Goal: Task Accomplishment & Management: Complete application form

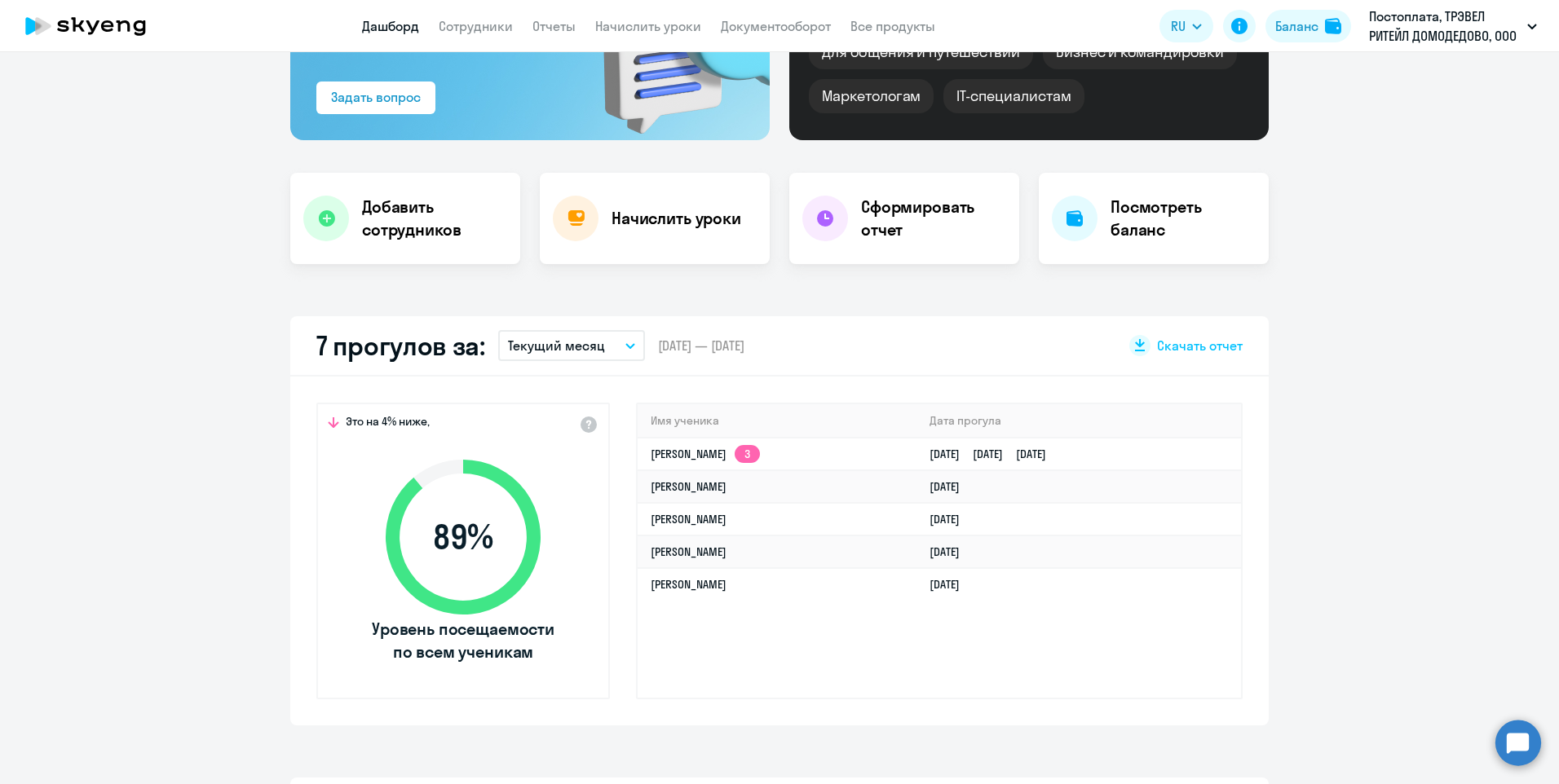
scroll to position [245, 0]
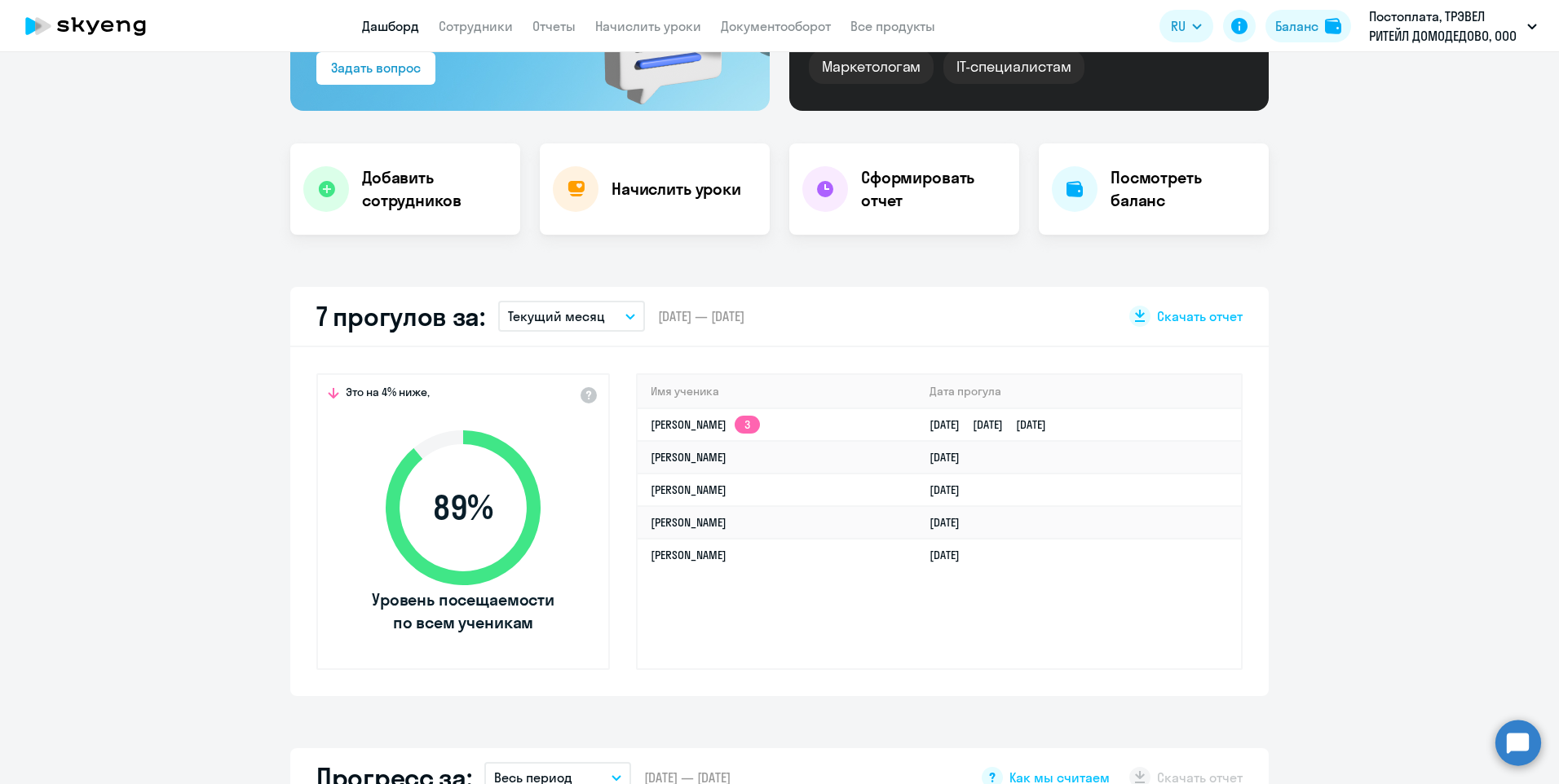
select select "30"
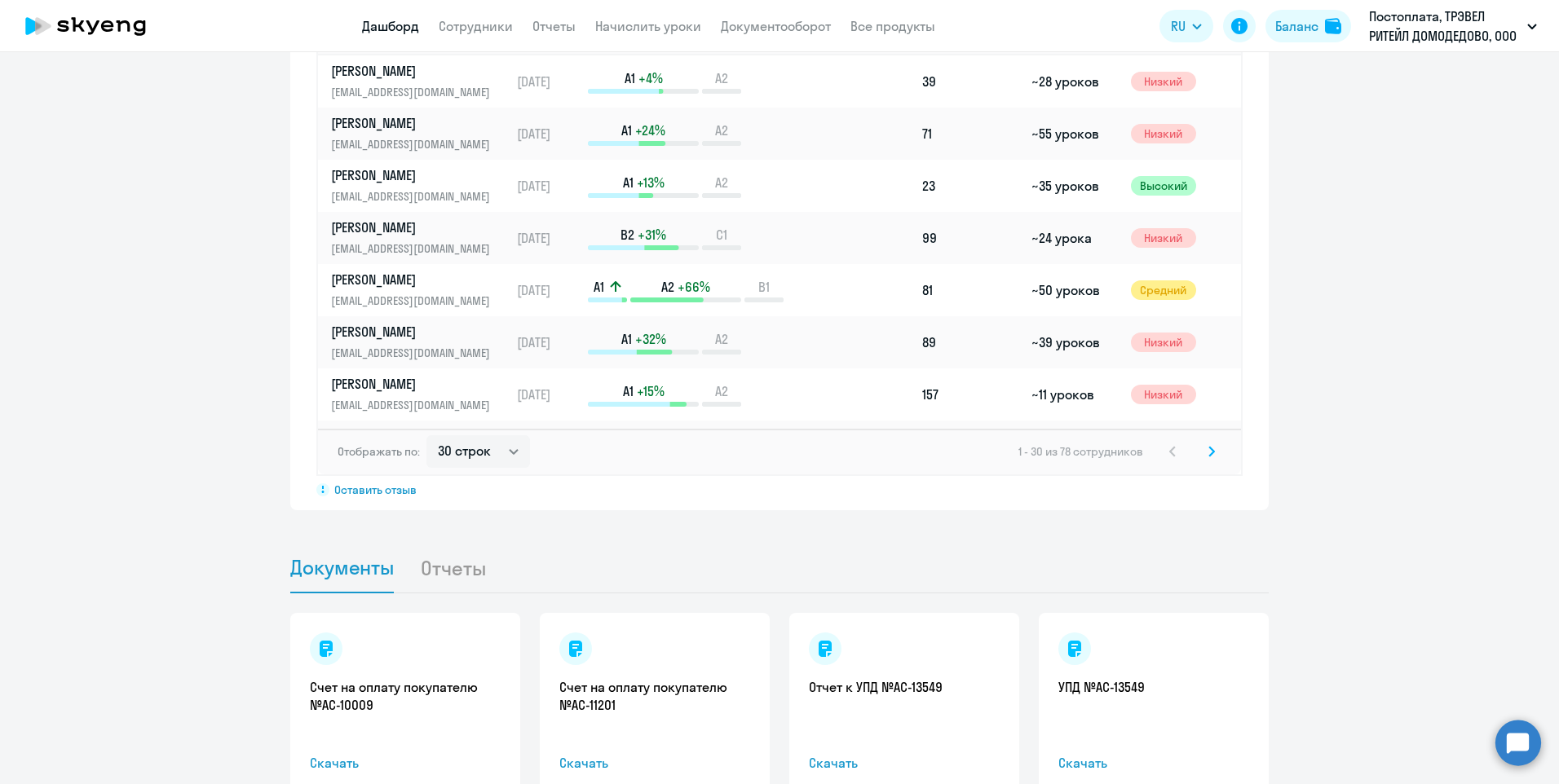
scroll to position [1222, 0]
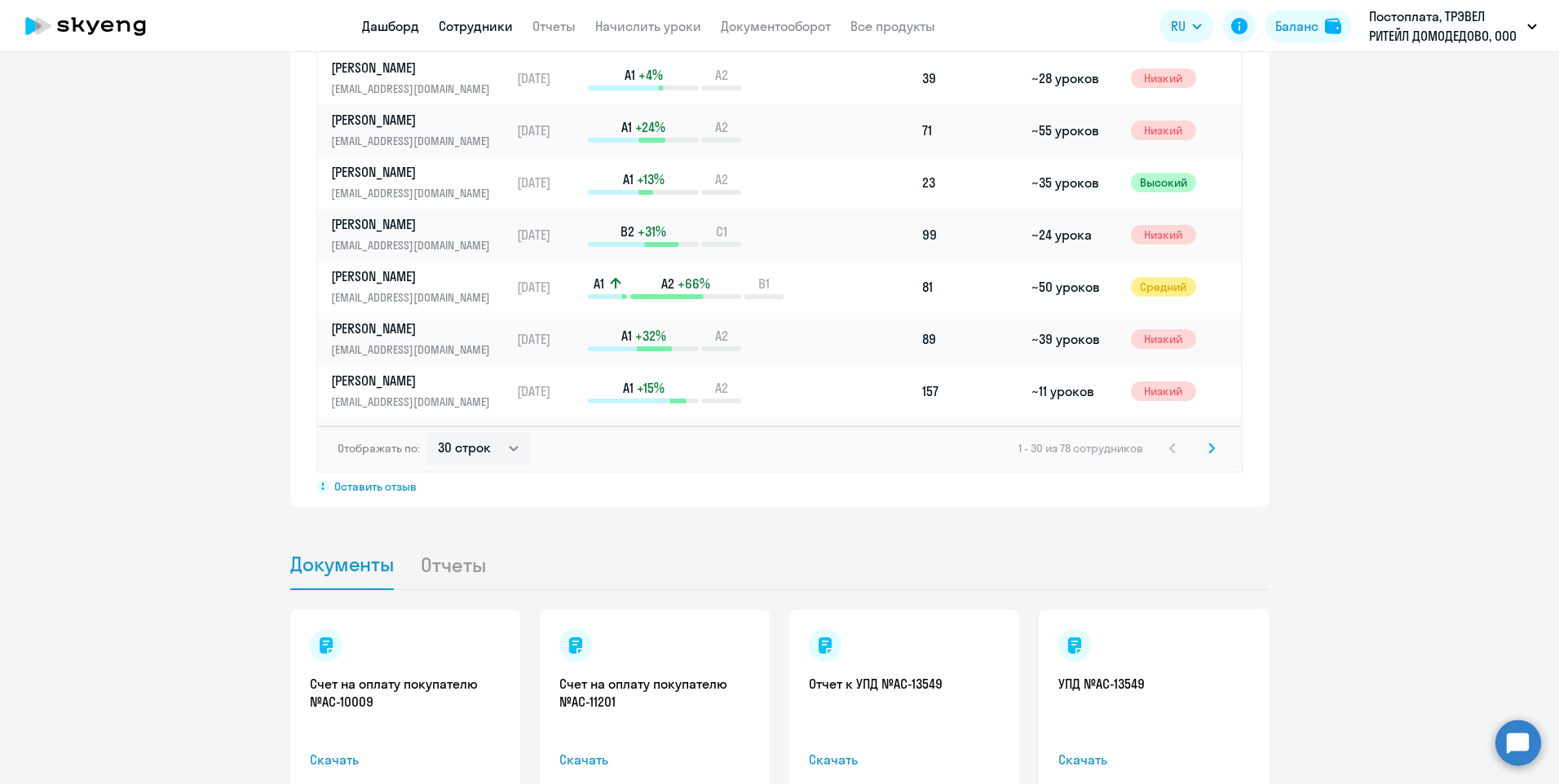
click at [466, 22] on link "Сотрудники" at bounding box center [476, 26] width 74 height 16
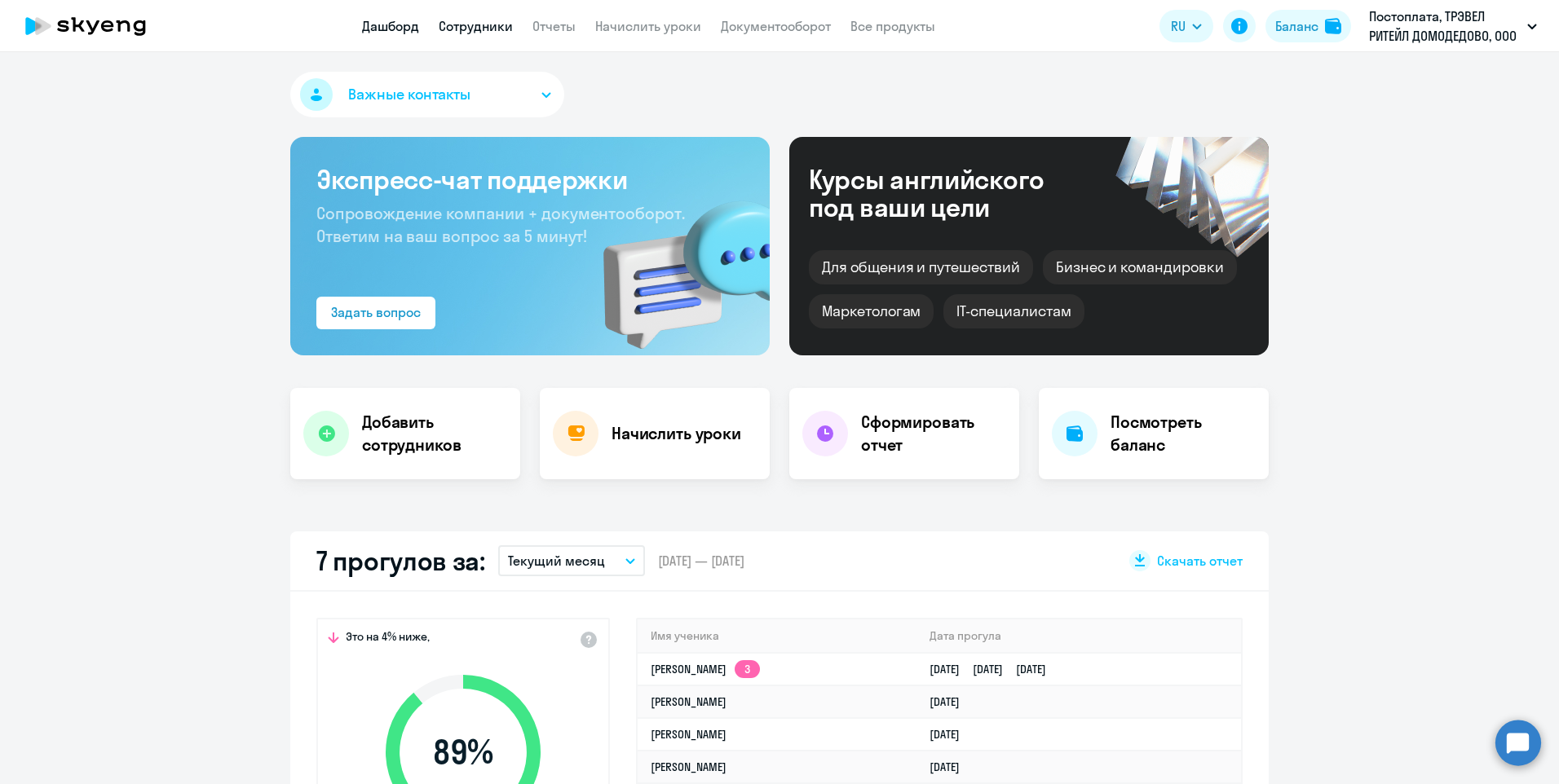
select select "30"
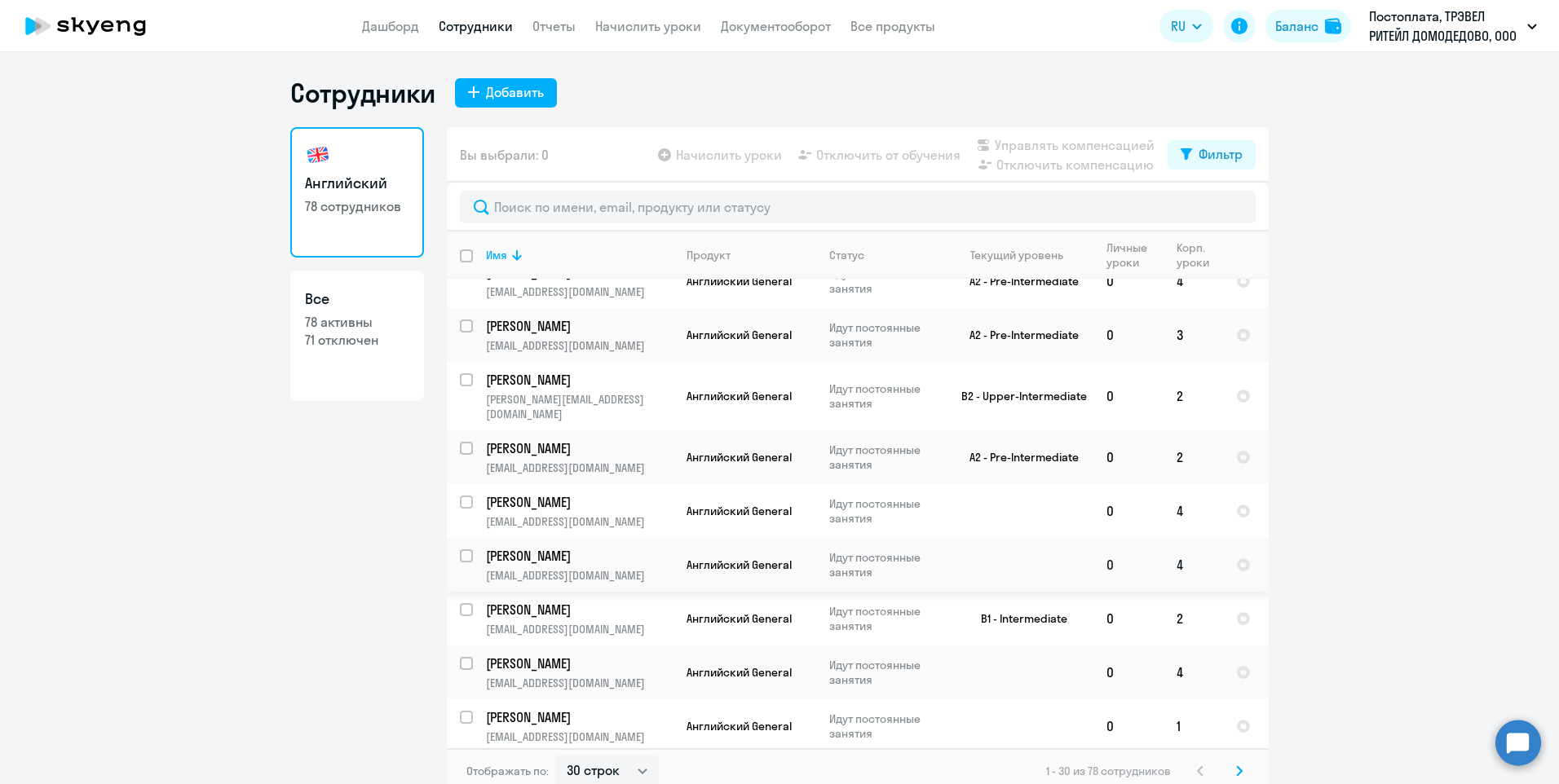
scroll to position [10, 0]
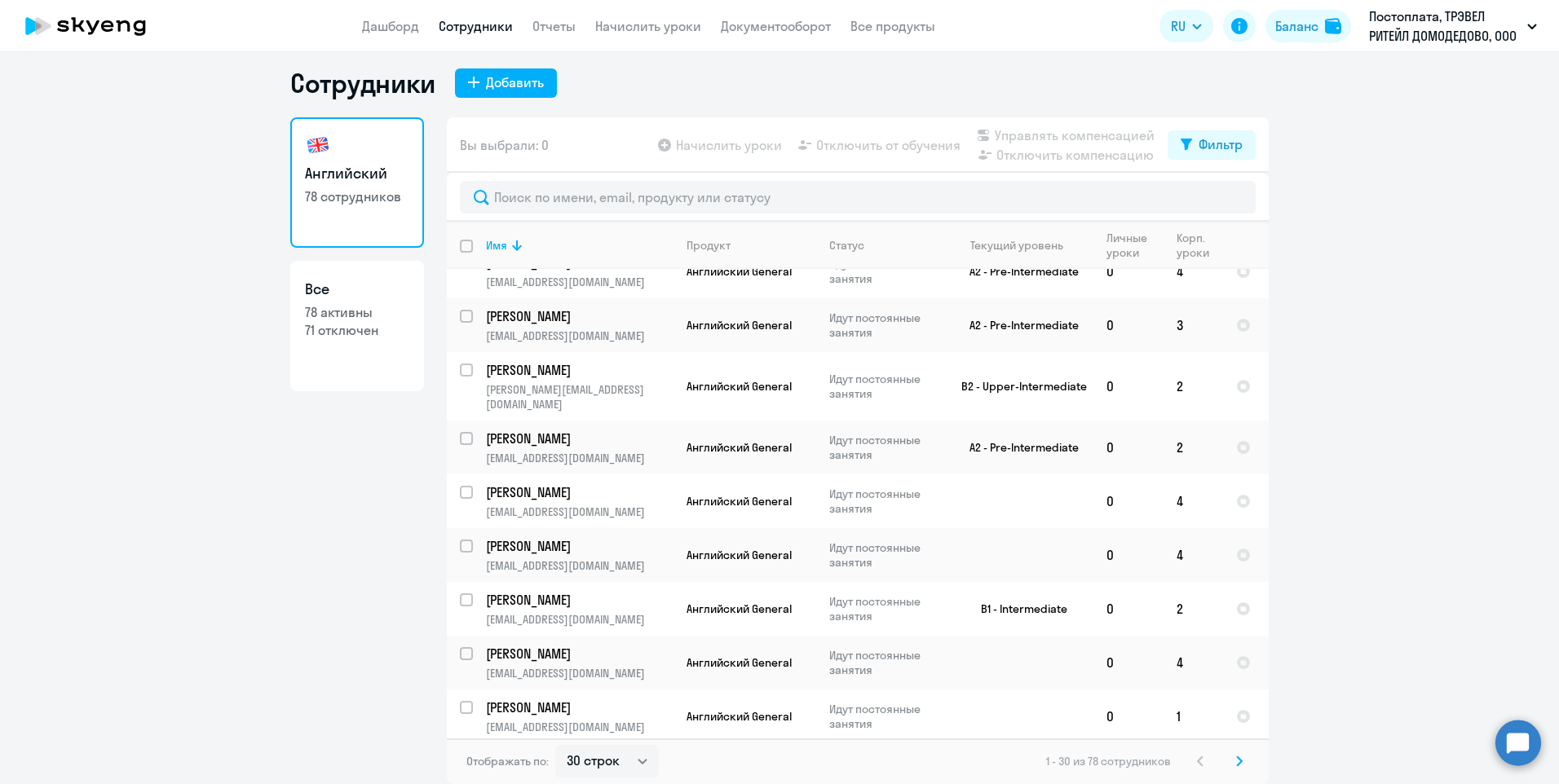
click at [1237, 757] on svg-icon at bounding box center [1239, 761] width 20 height 20
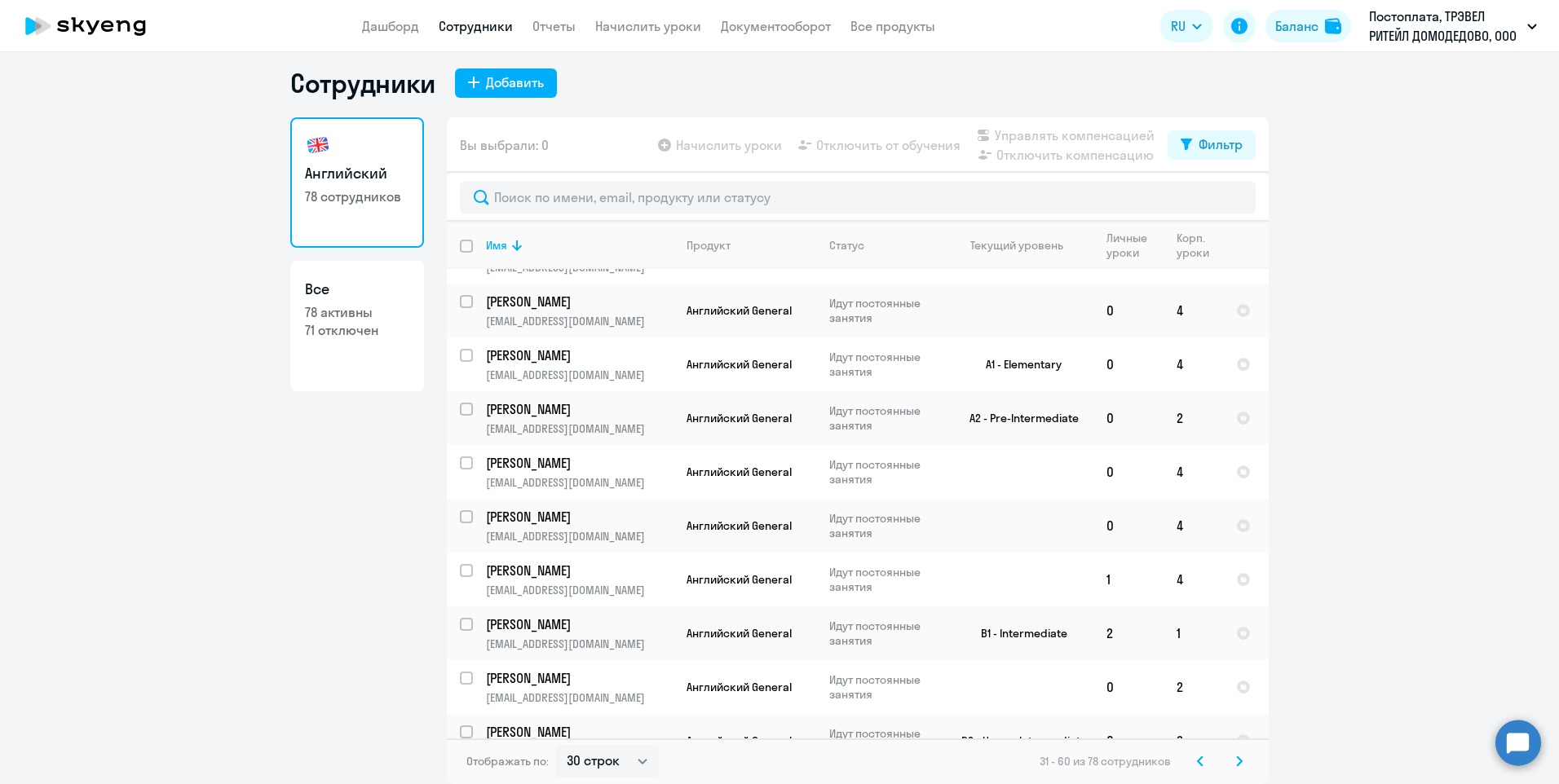
click at [1238, 761] on svg-icon at bounding box center [1239, 761] width 20 height 20
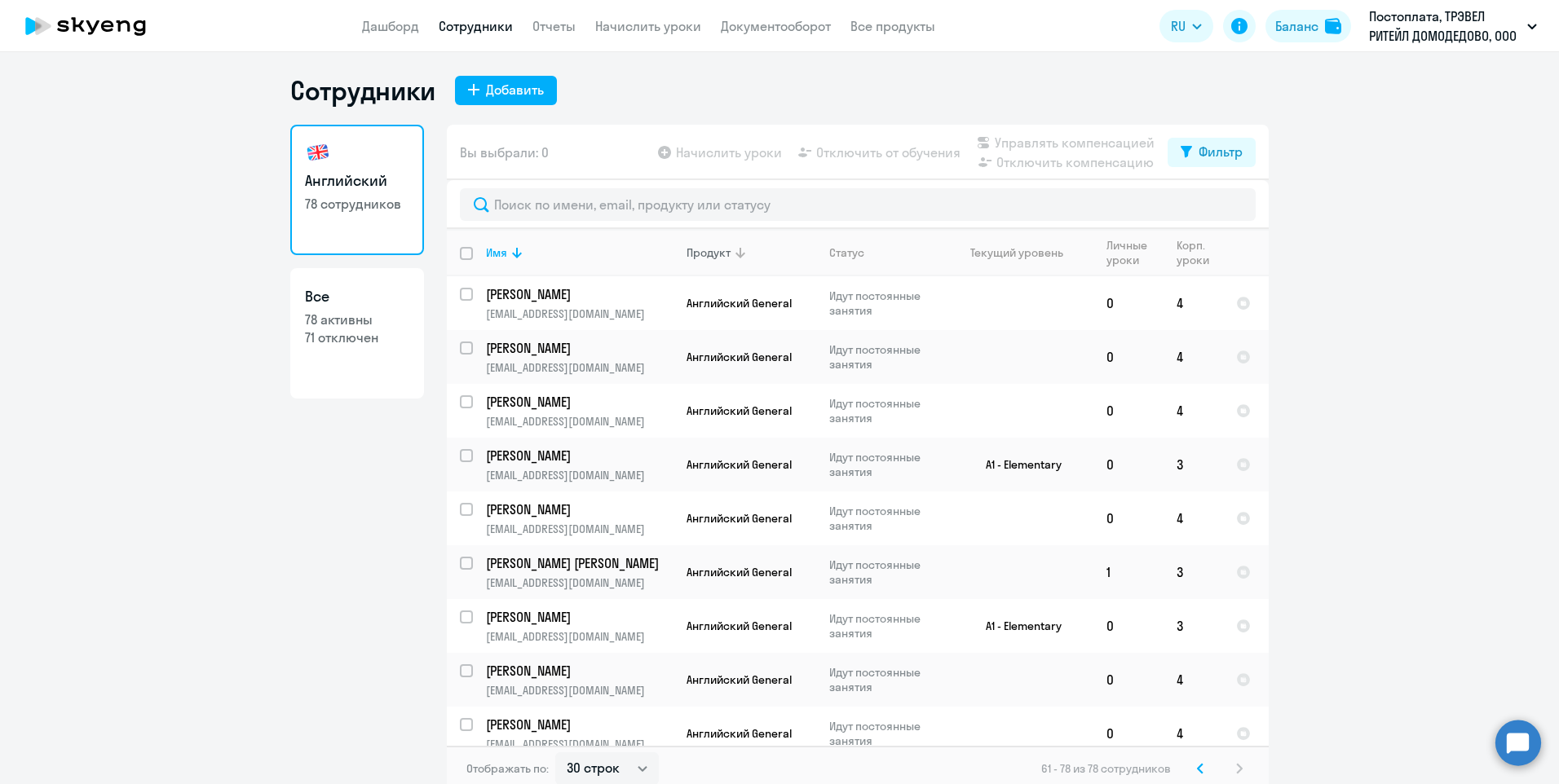
scroll to position [0, 0]
click at [512, 93] on div "Добавить" at bounding box center [514, 92] width 58 height 20
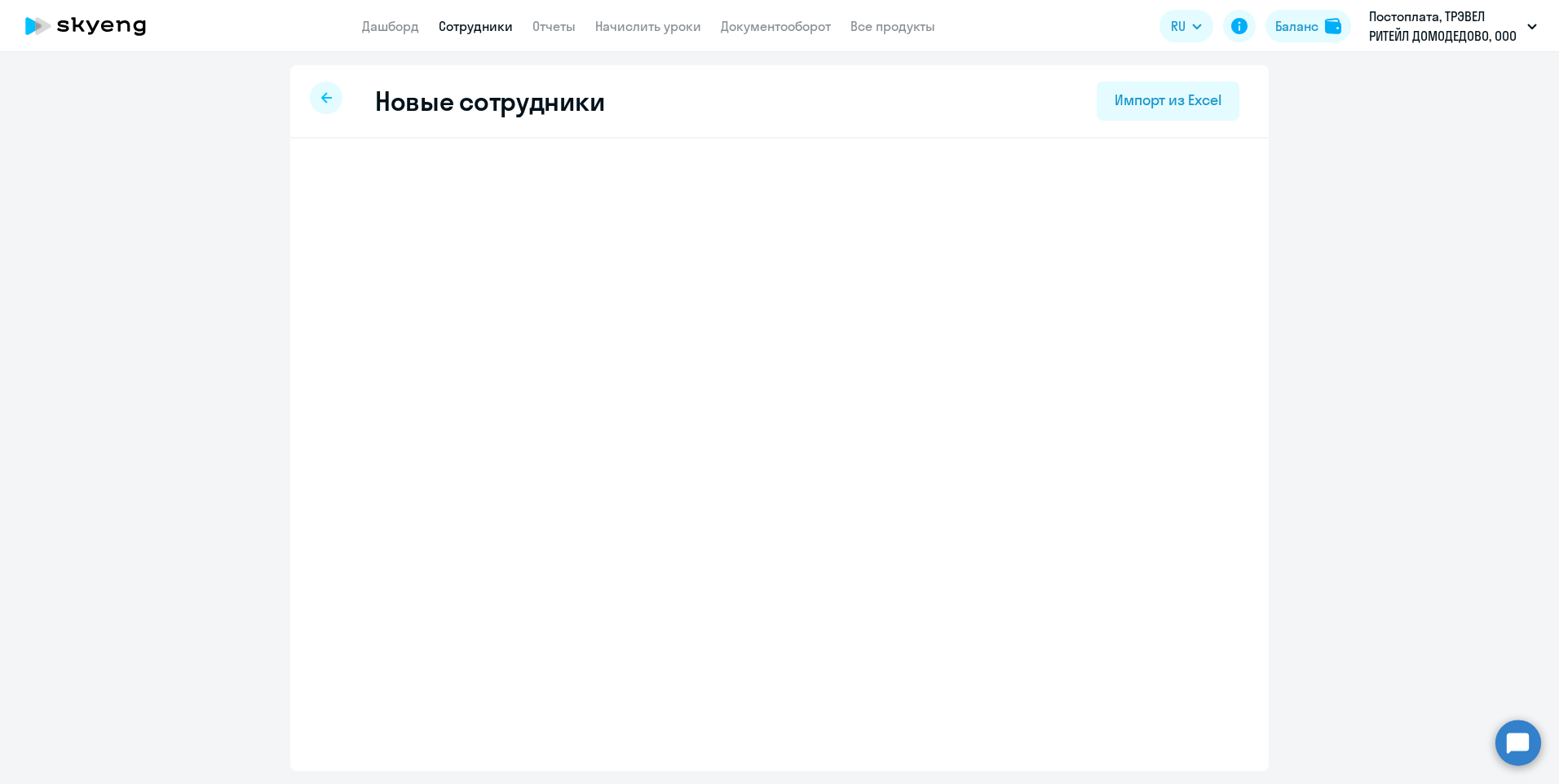
select select "english_adult_not_native_speaker"
select select "3"
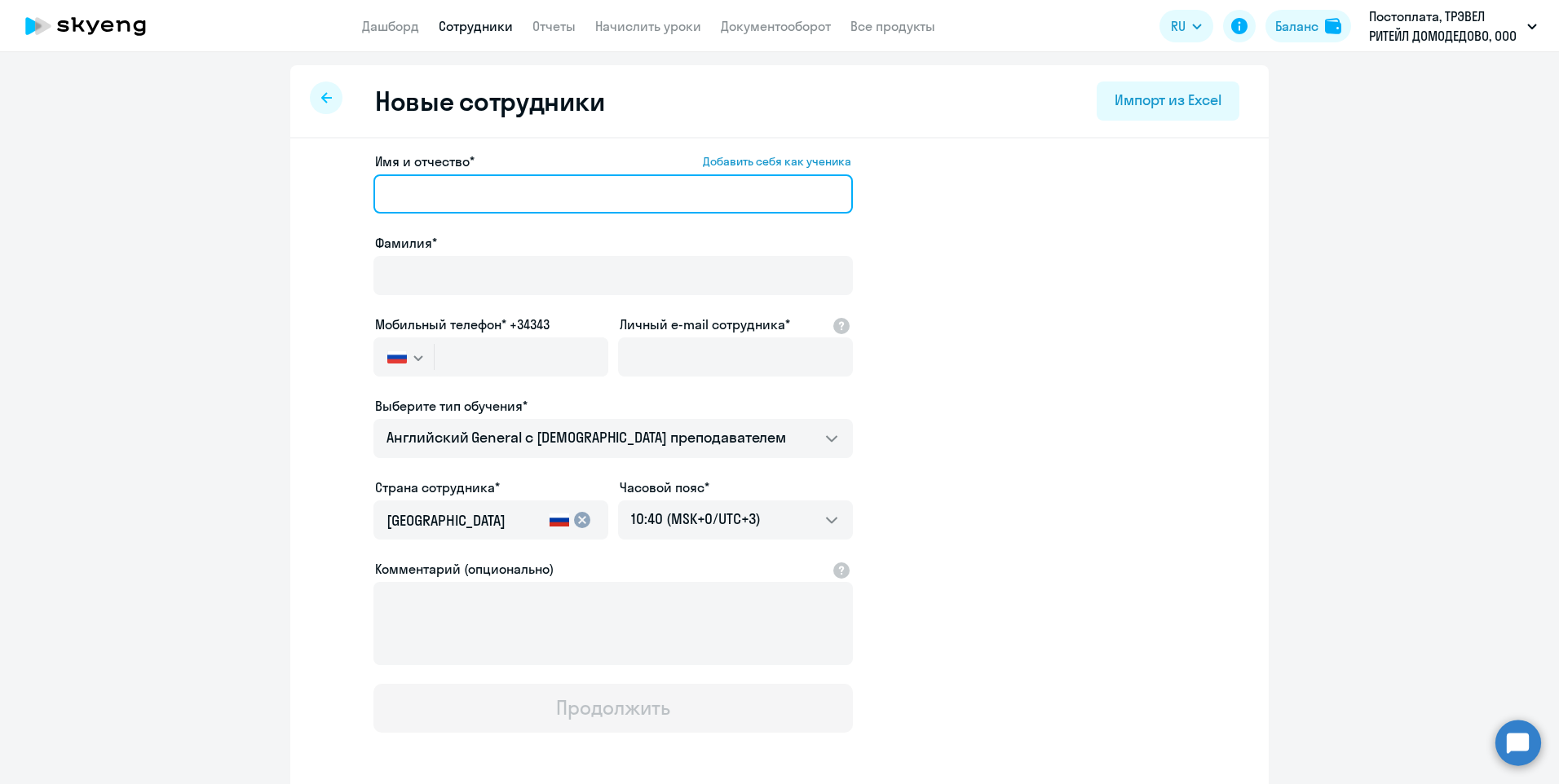
click at [487, 197] on input "Имя и отчество* Добавить себя как ученика" at bounding box center [613, 194] width 479 height 39
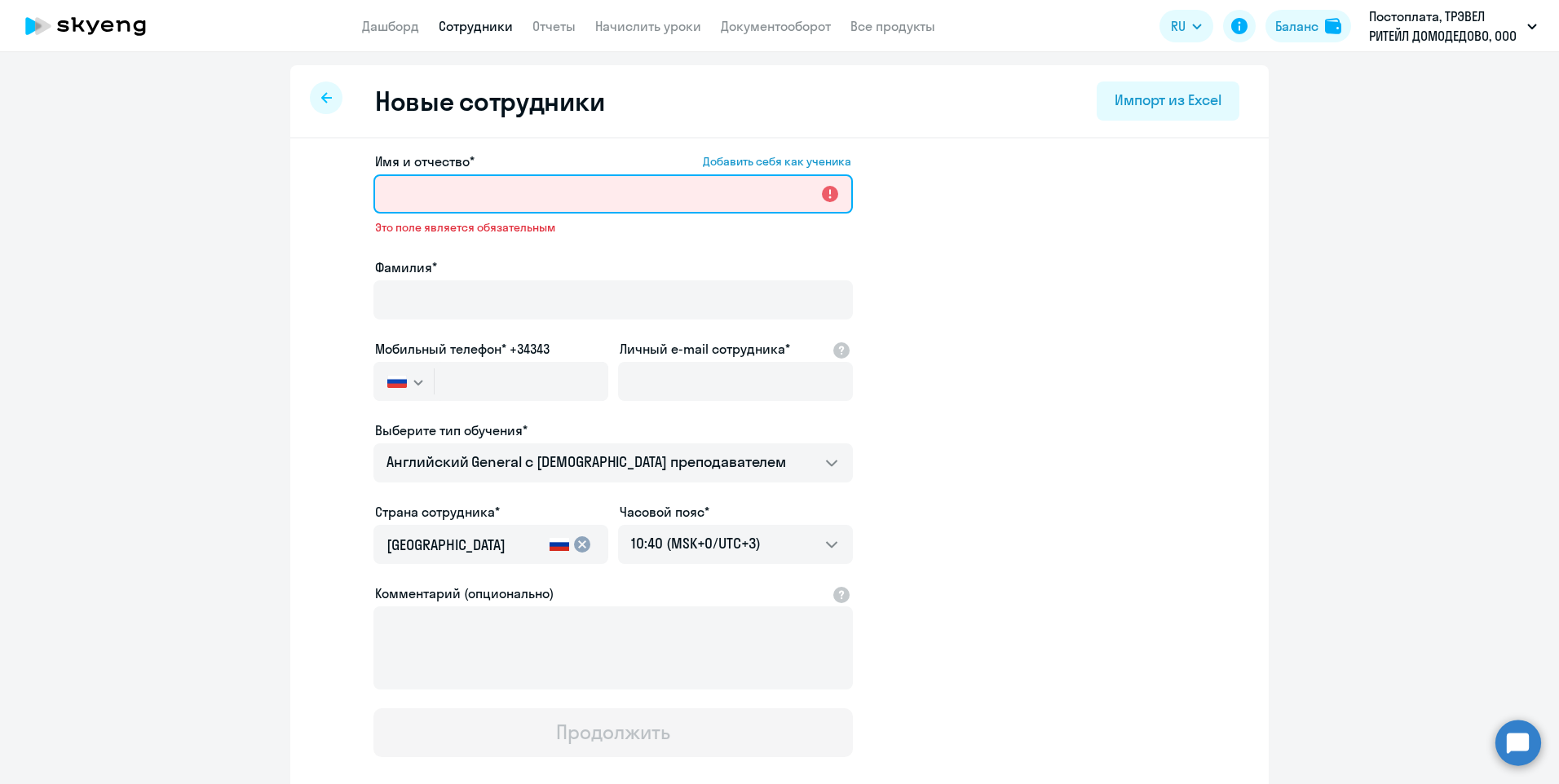
paste input "[PERSON_NAME]"
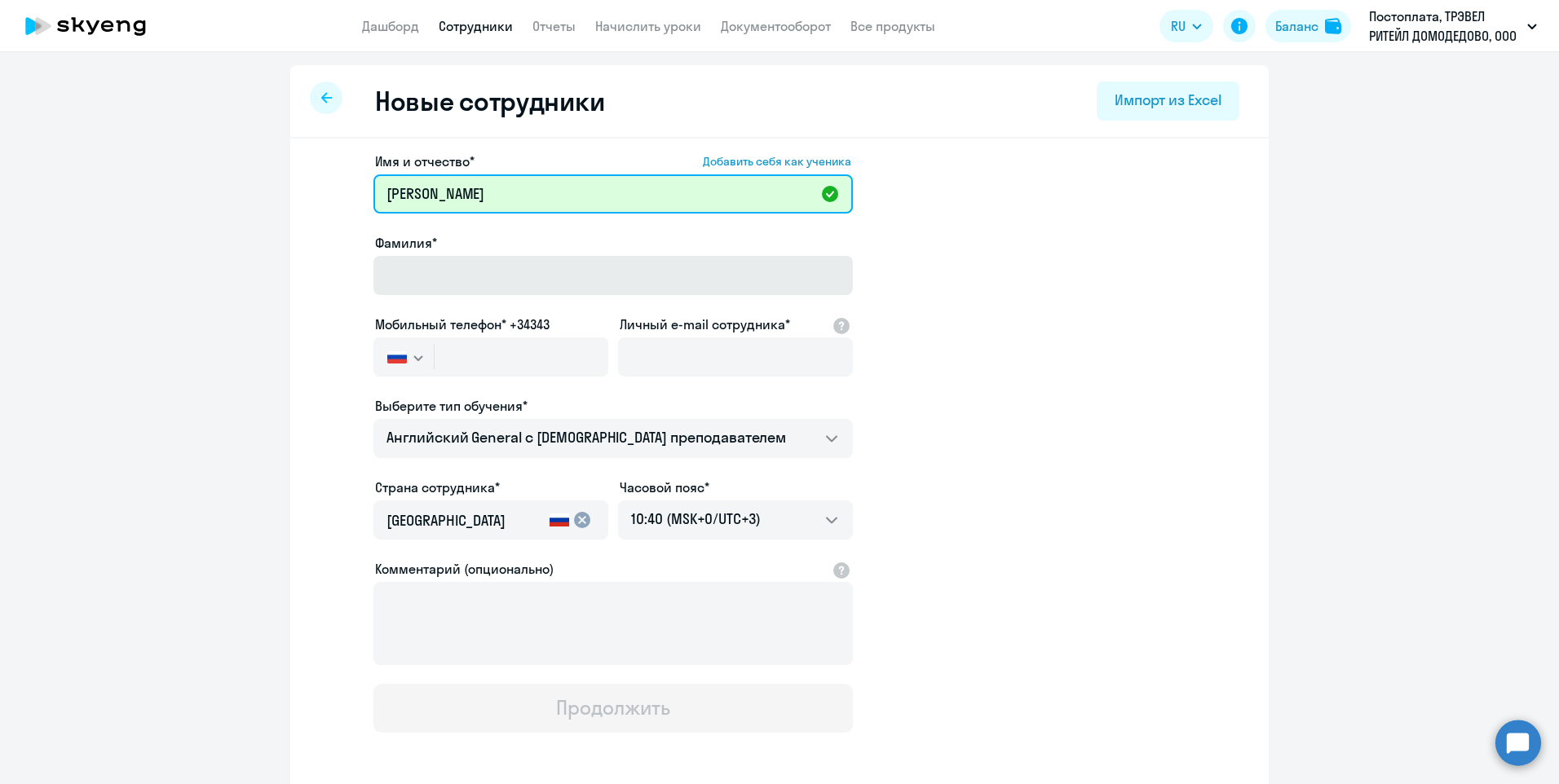
type input "[PERSON_NAME]"
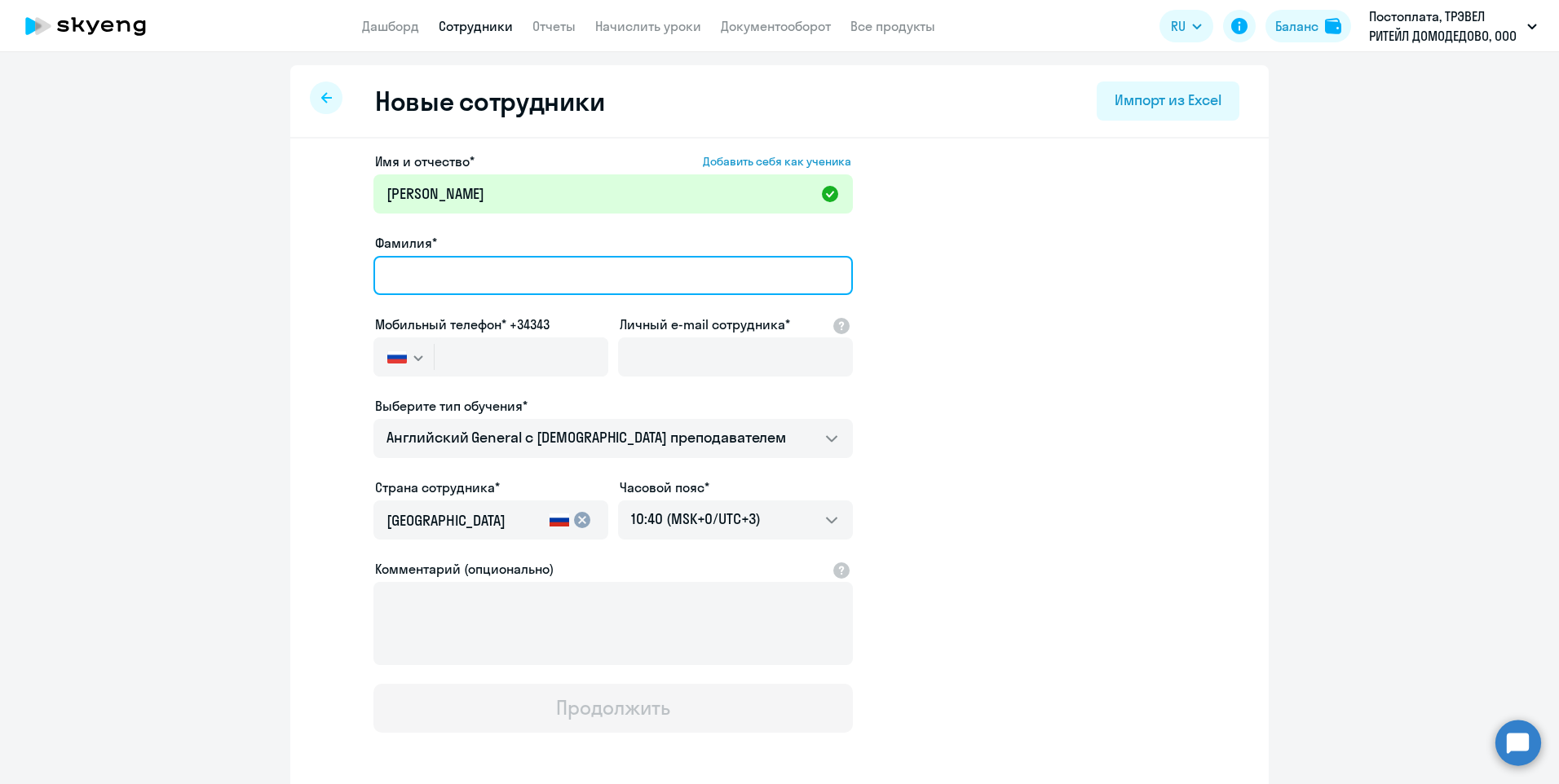
click at [472, 271] on input "Фамилия*" at bounding box center [613, 275] width 479 height 39
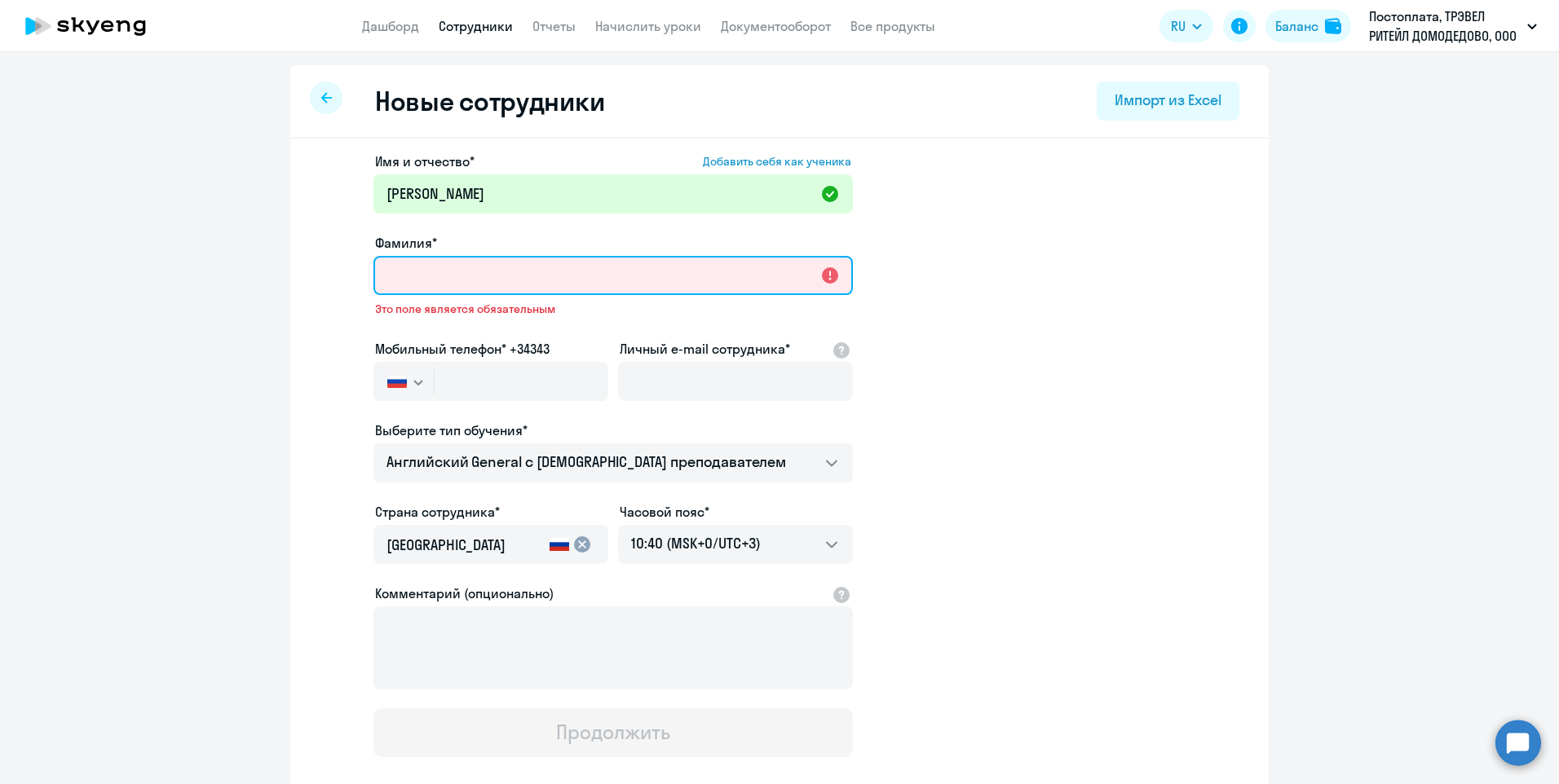
paste input "[PERSON_NAME]"
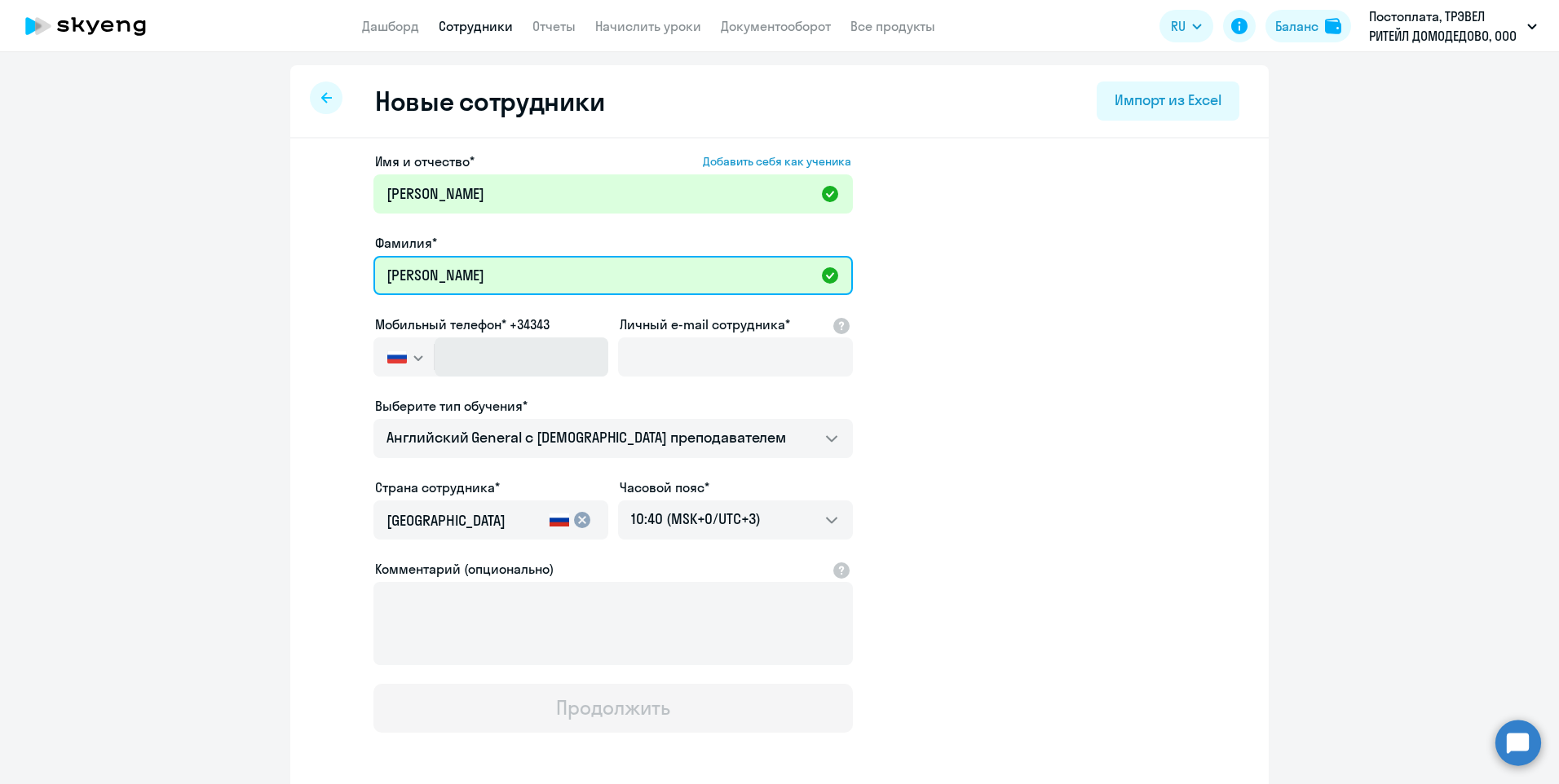
type input "[PERSON_NAME]"
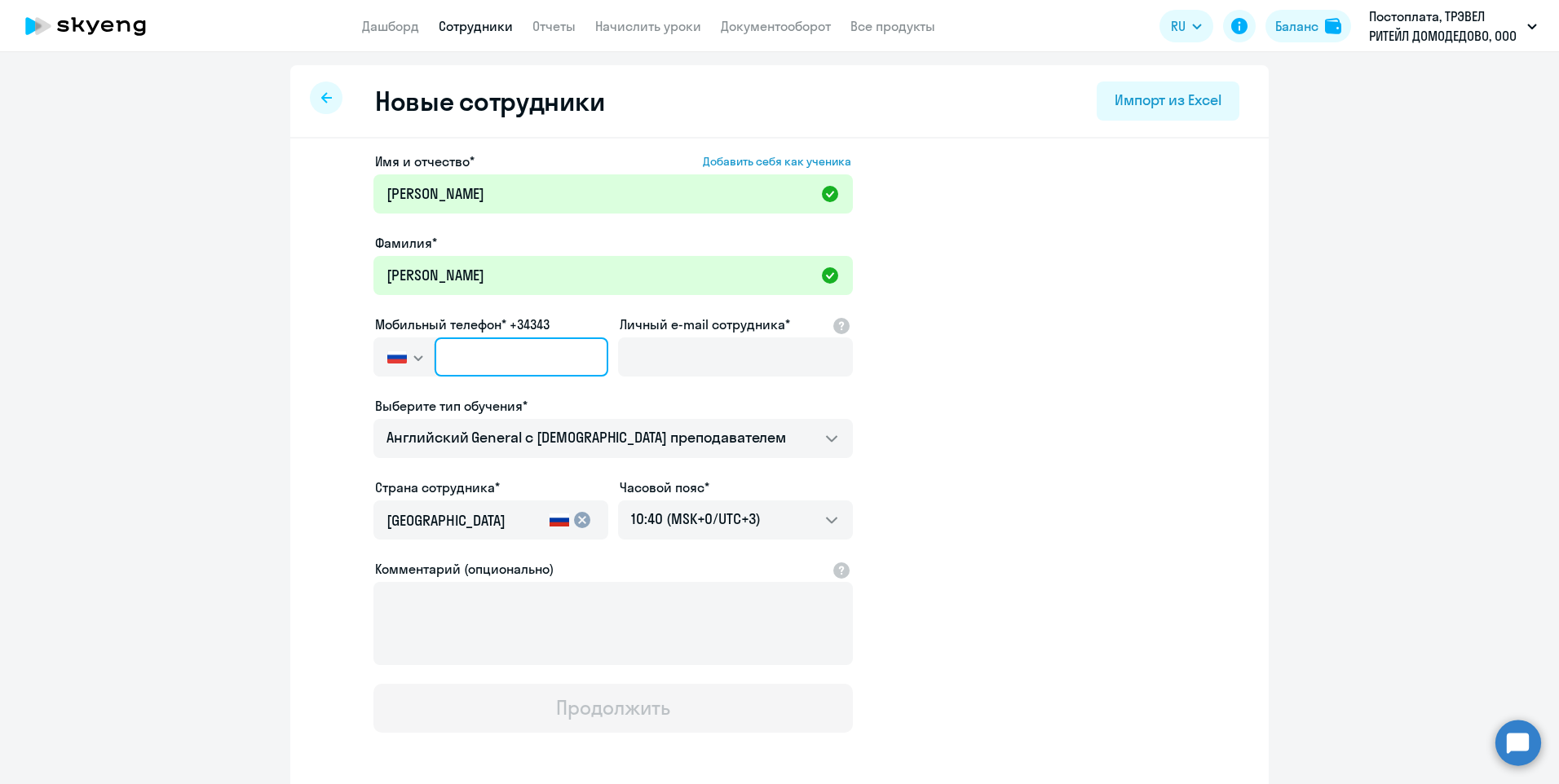
click at [530, 357] on input "text" at bounding box center [521, 356] width 174 height 39
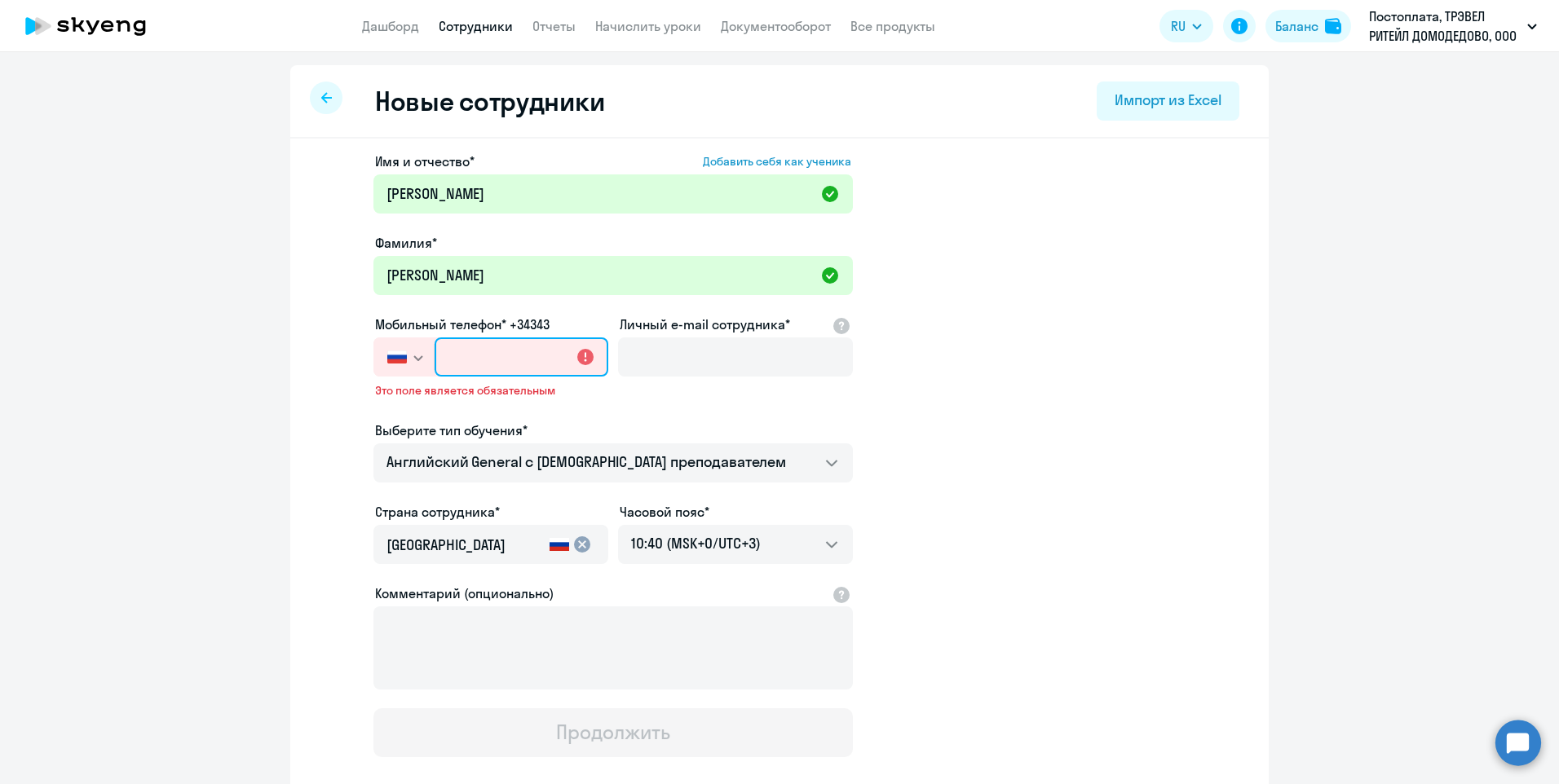
paste input "[PHONE_NUMBER]"
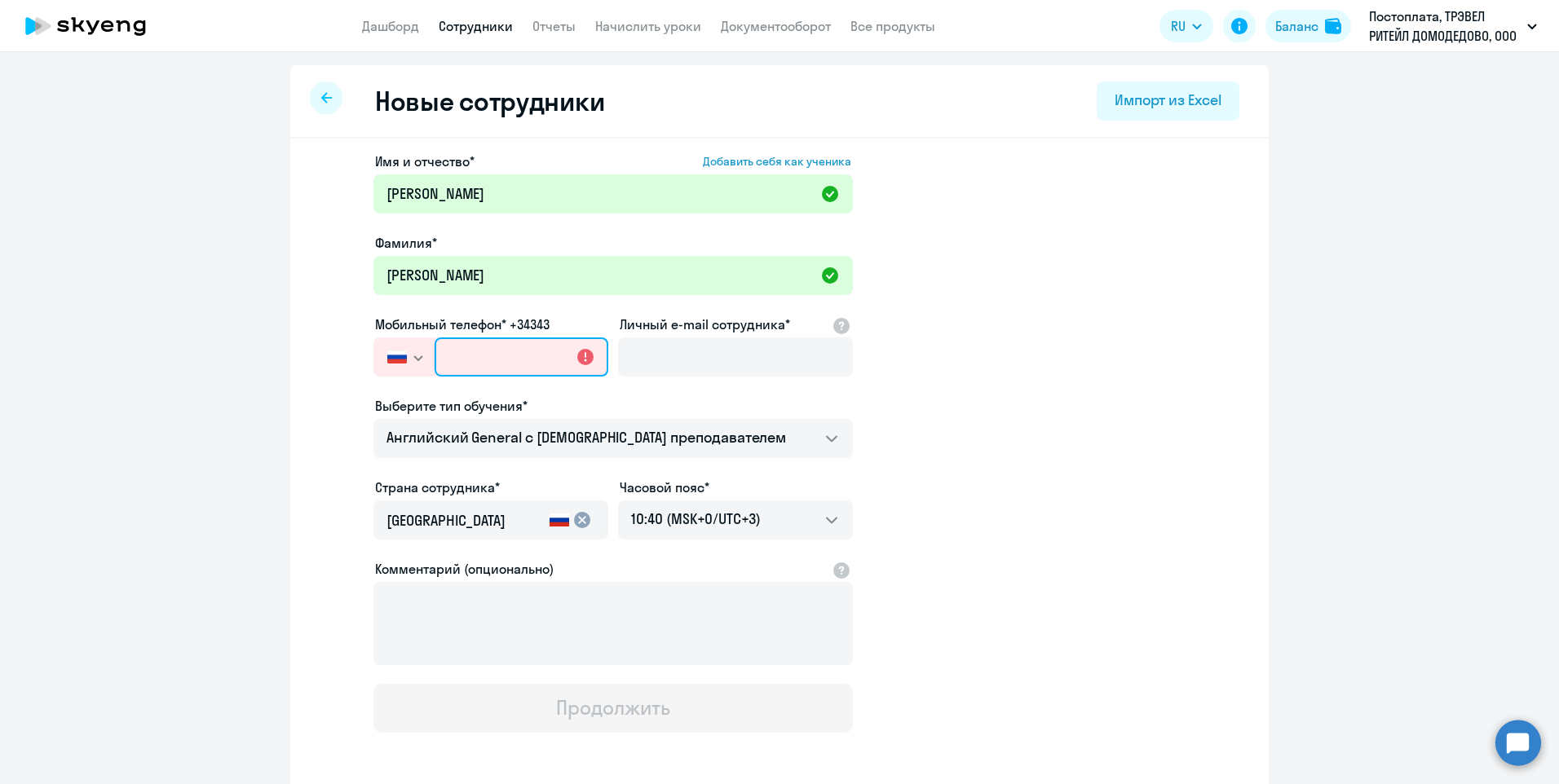
type input "[PHONE_NUMBER]"
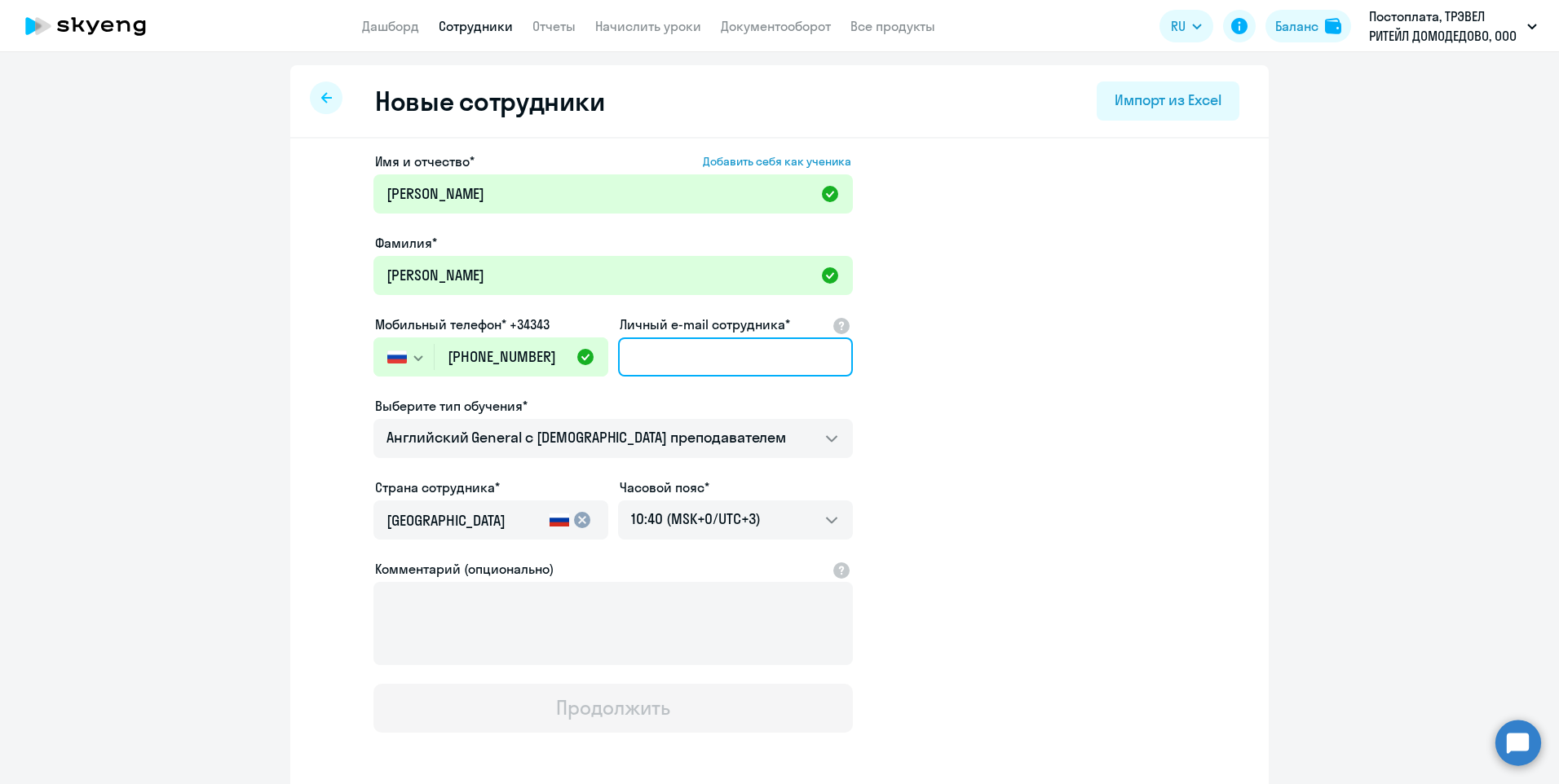
click at [660, 365] on input "Личный e-mail сотрудника*" at bounding box center [735, 356] width 235 height 39
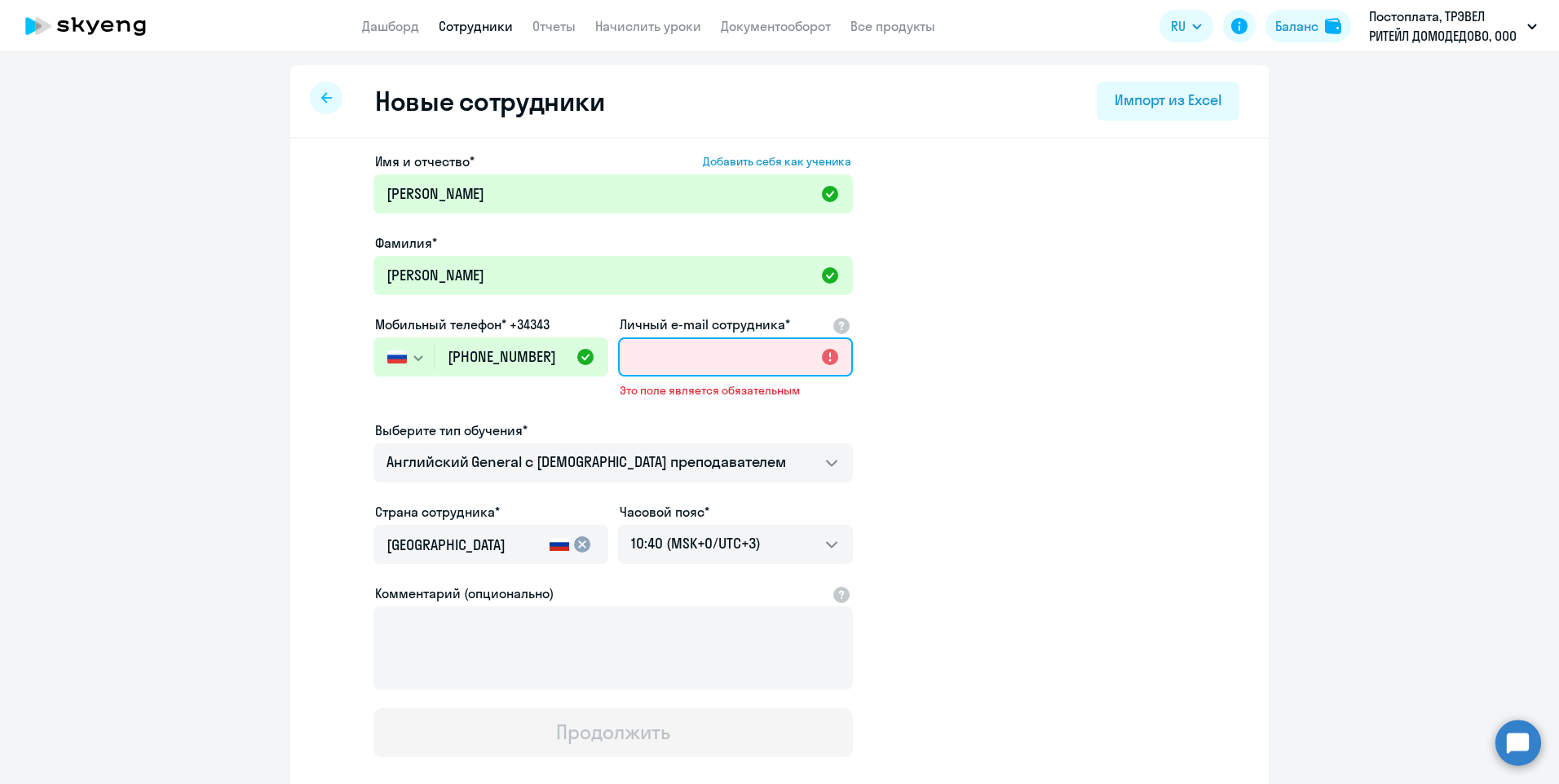
paste input "[EMAIL_ADDRESS][DOMAIN_NAME]"
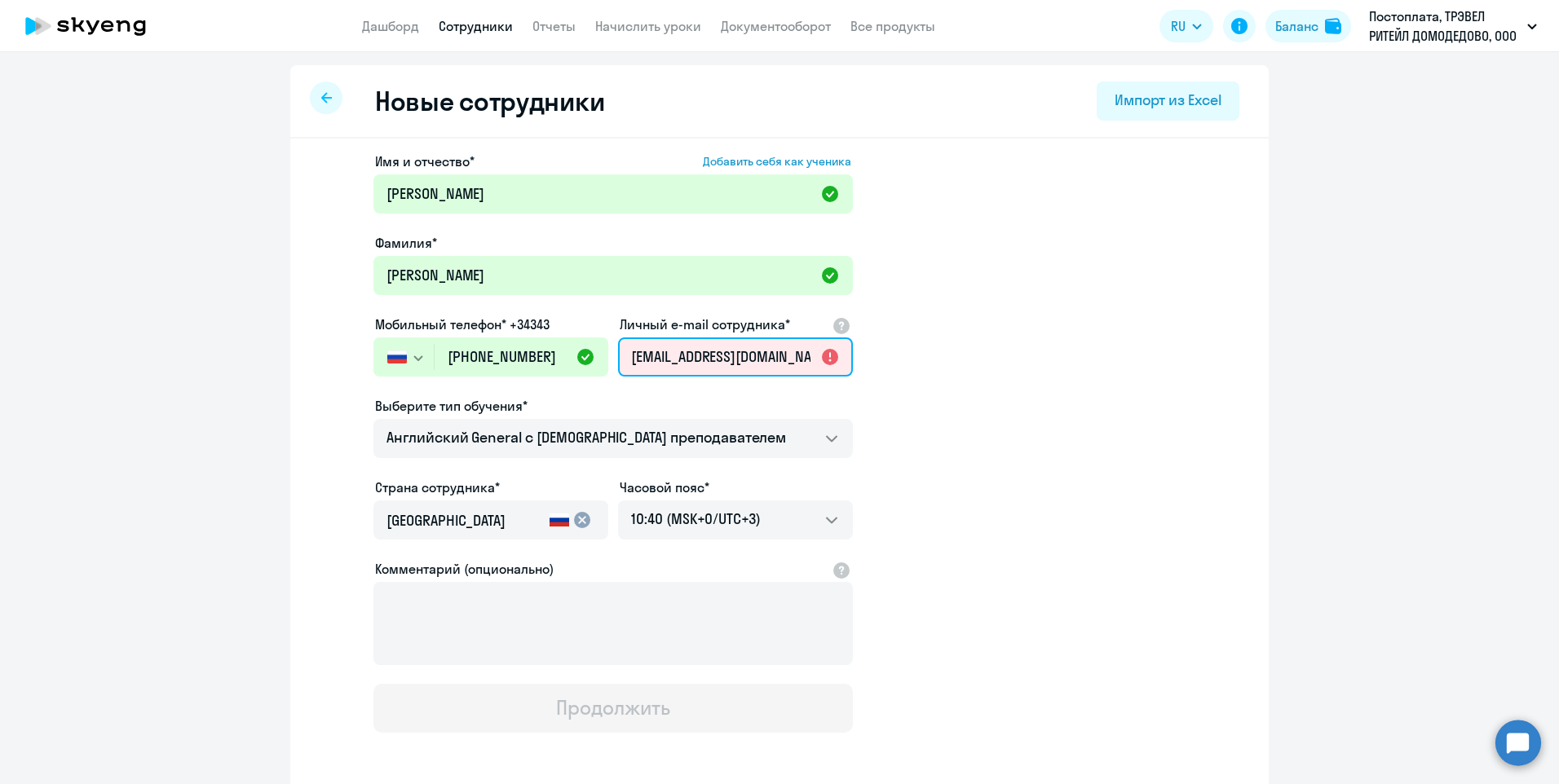
scroll to position [0, 70]
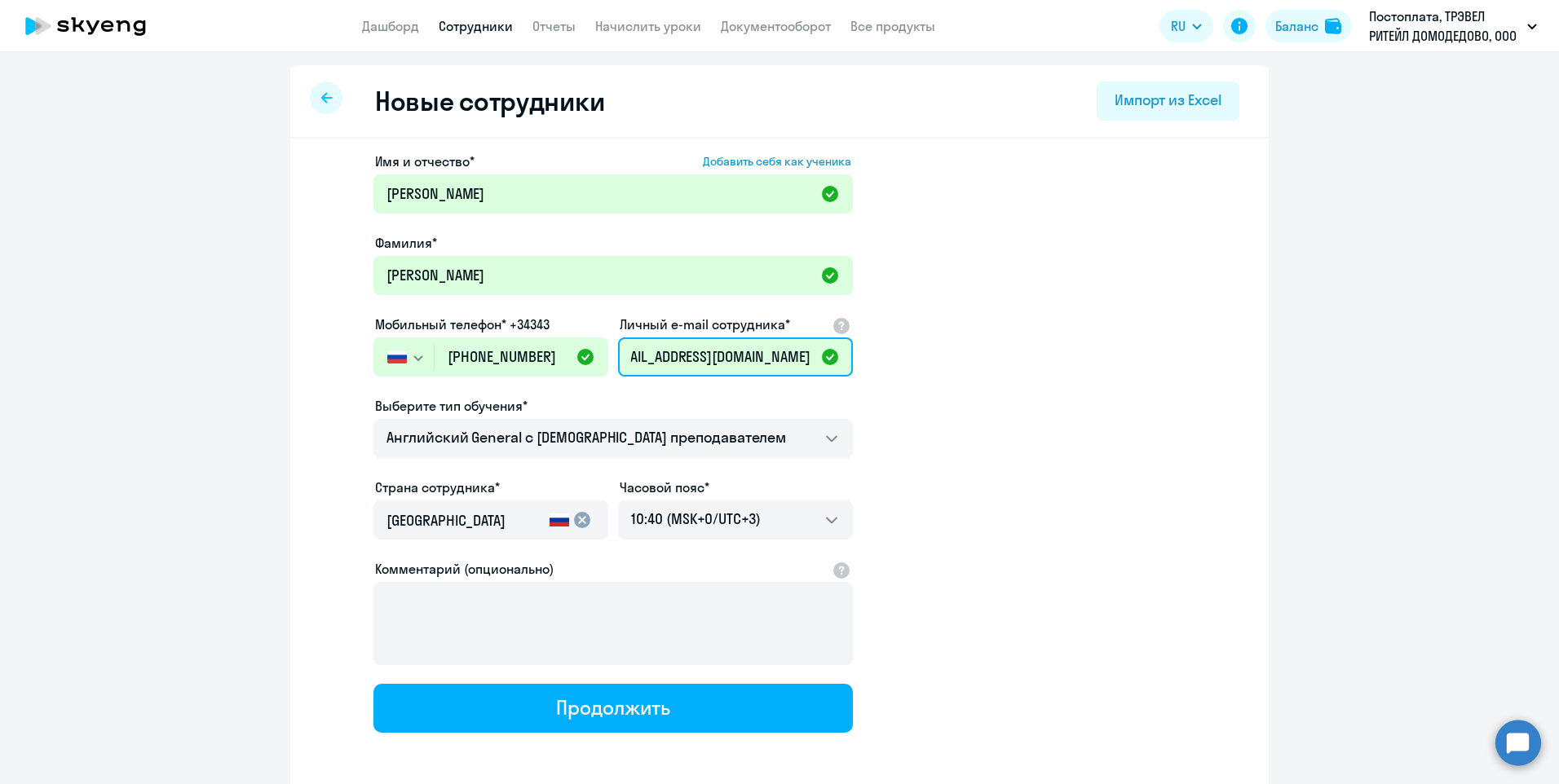
type input "[EMAIL_ADDRESS][DOMAIN_NAME]"
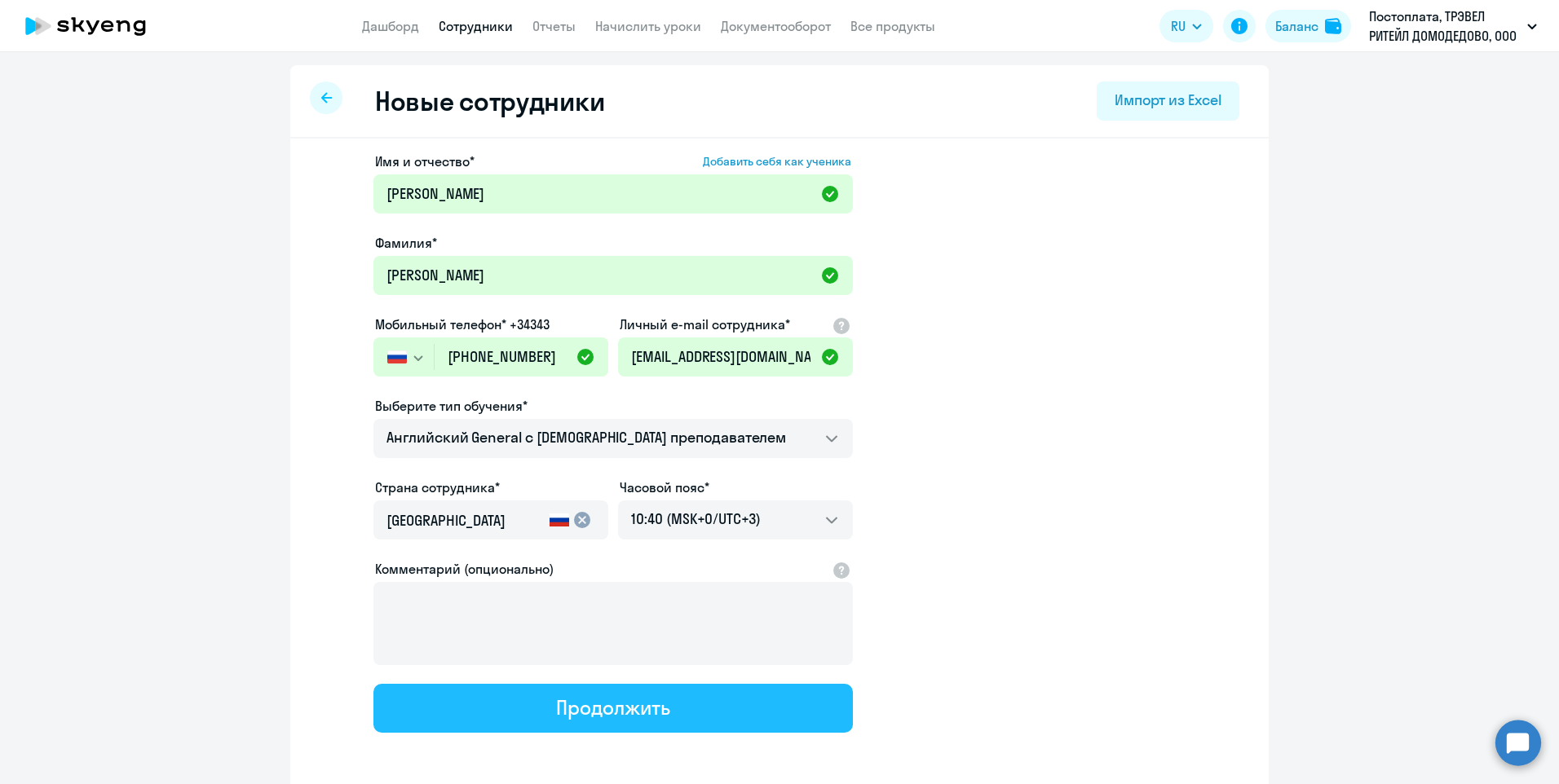
click at [619, 702] on div "Продолжить" at bounding box center [612, 707] width 113 height 26
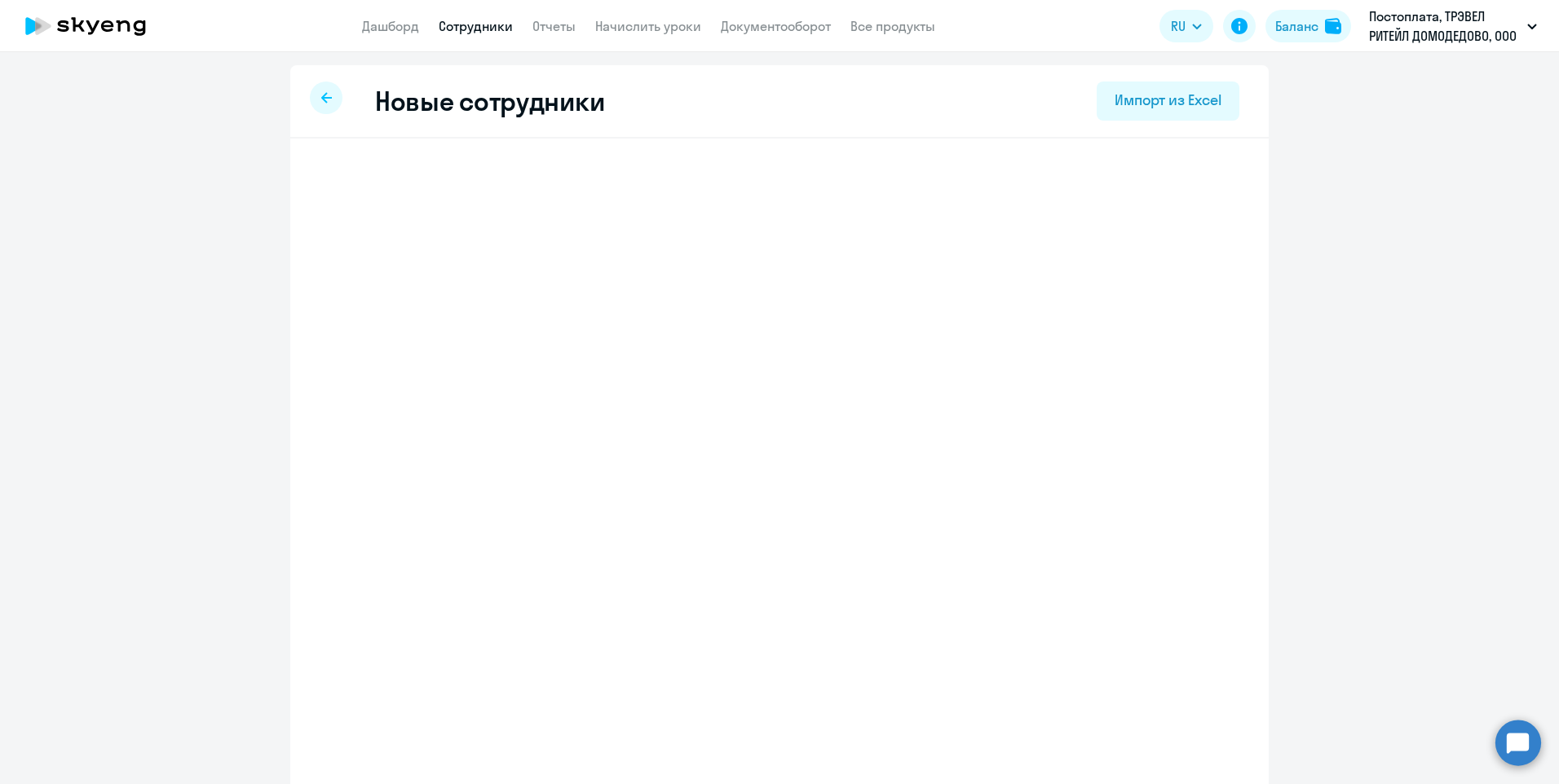
select select "english_adult_not_native_speaker"
select select "3"
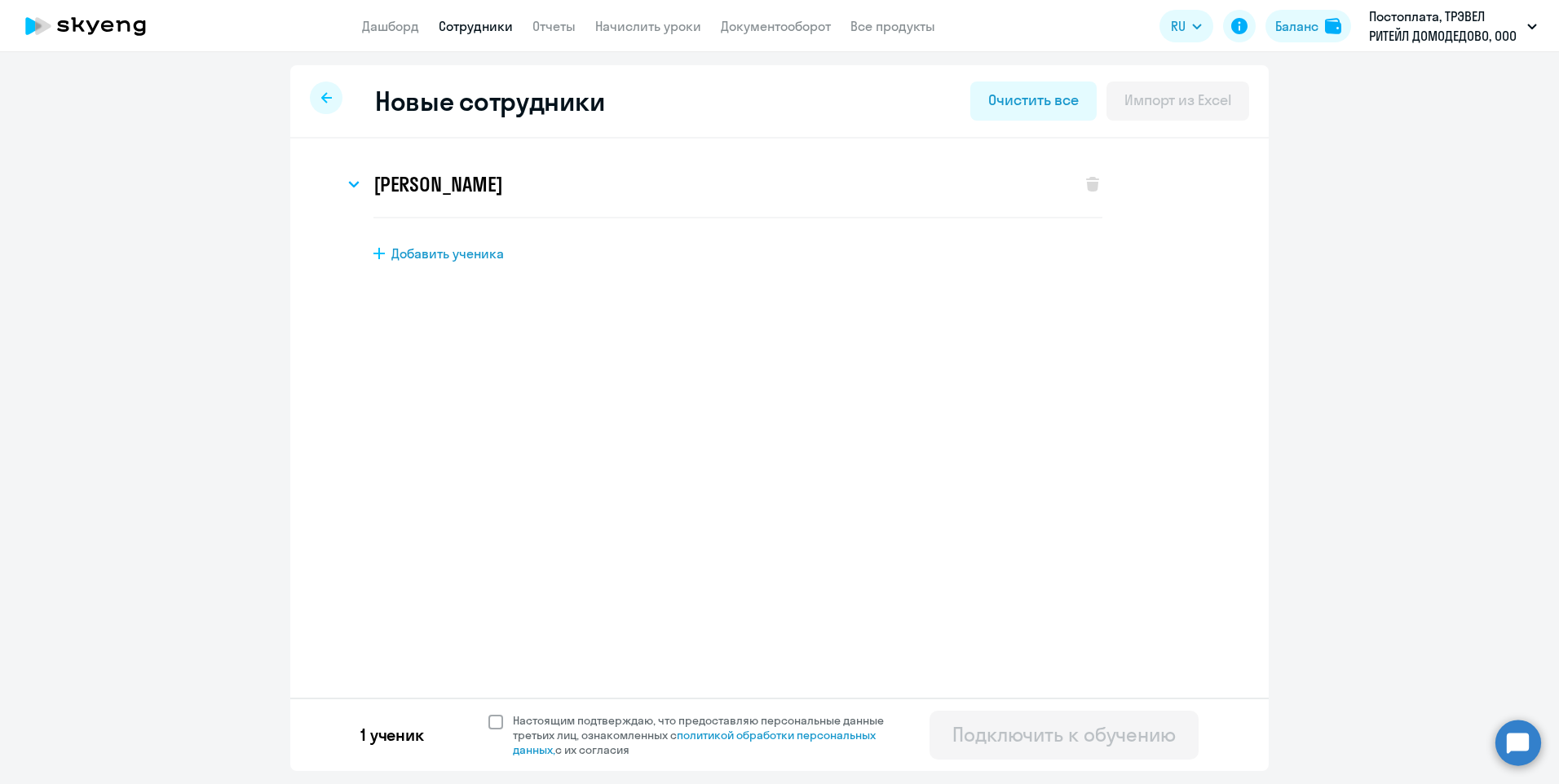
click at [494, 723] on span at bounding box center [495, 722] width 14 height 14
click at [488, 713] on input "Настоящим подтверждаю, что предоставляю персональные данные третьих лиц, ознако…" at bounding box center [487, 712] width 1 height 1
checkbox input "true"
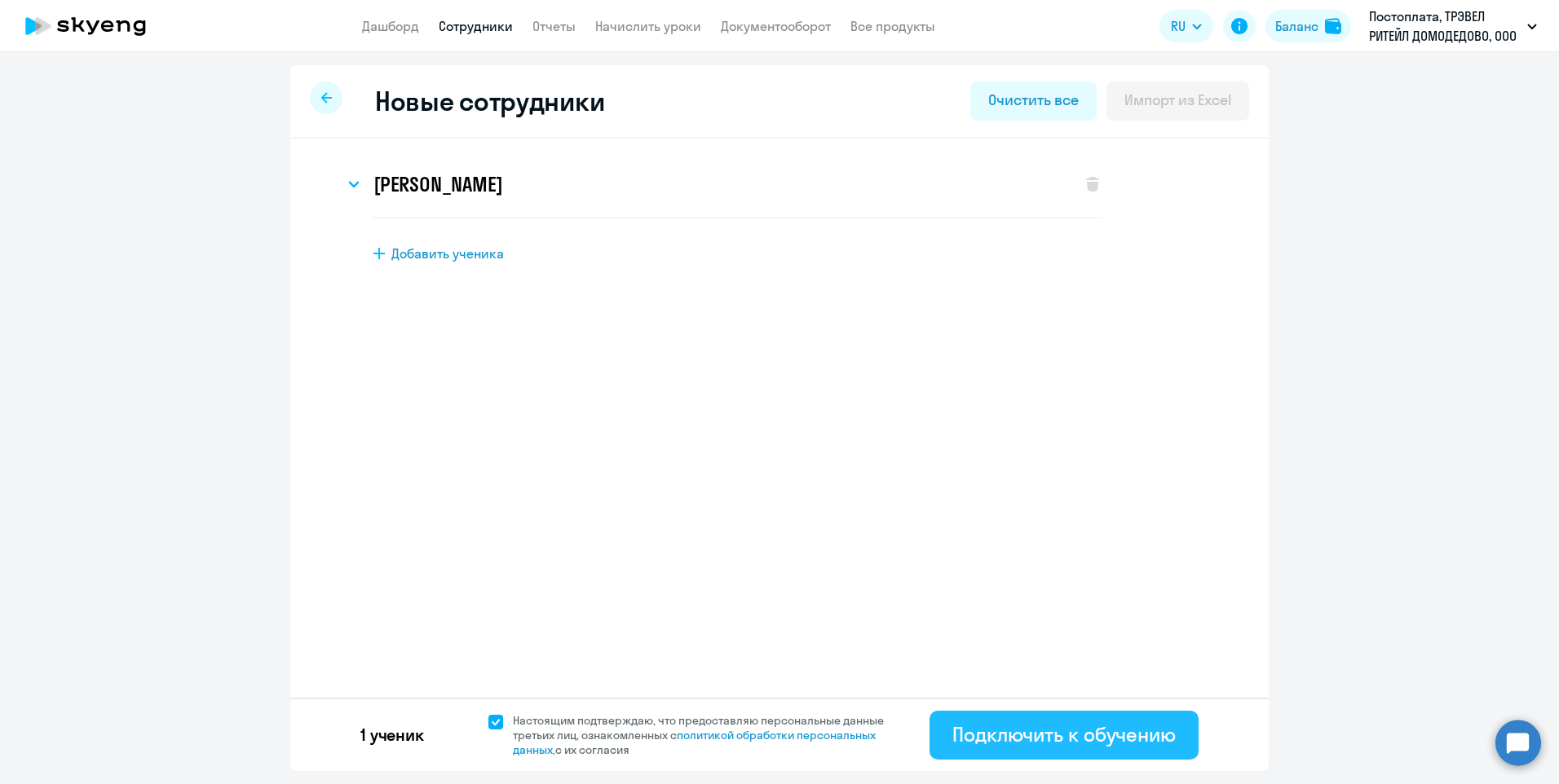
click at [970, 733] on div "Подключить к обучению" at bounding box center [1064, 734] width 223 height 26
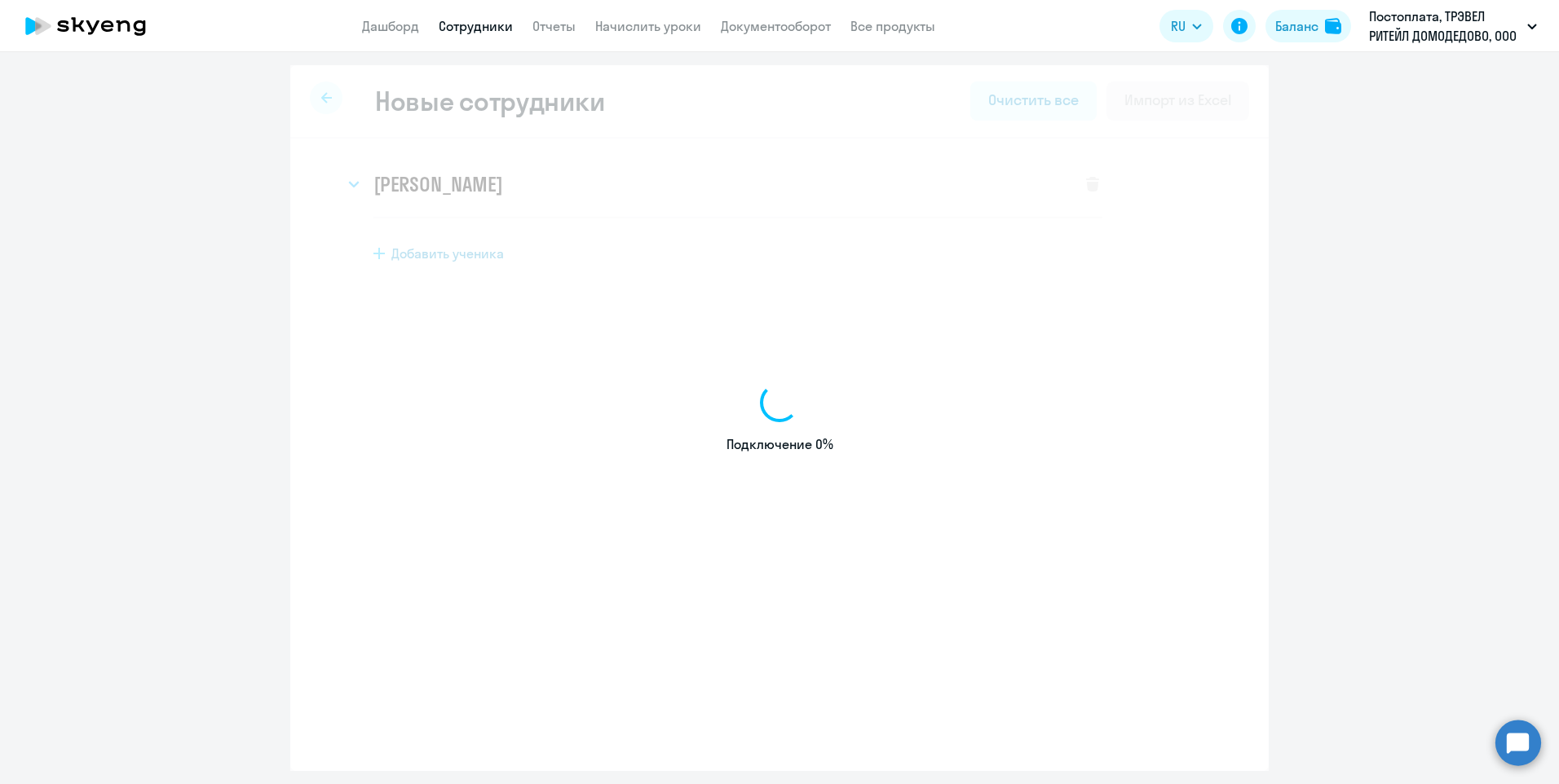
select select "english_adult_not_native_speaker"
select select "3"
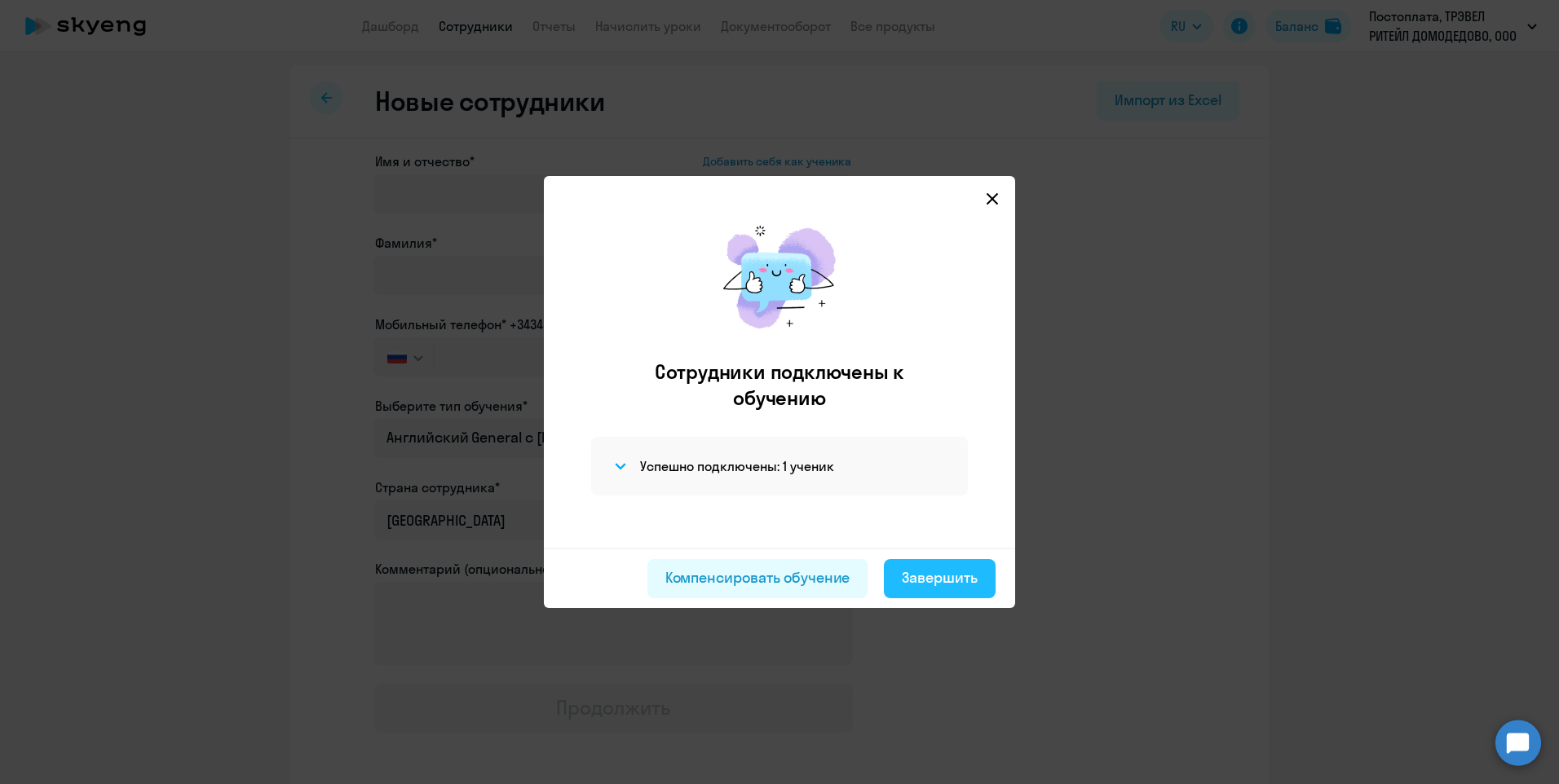
click at [934, 578] on div "Завершить" at bounding box center [939, 578] width 76 height 22
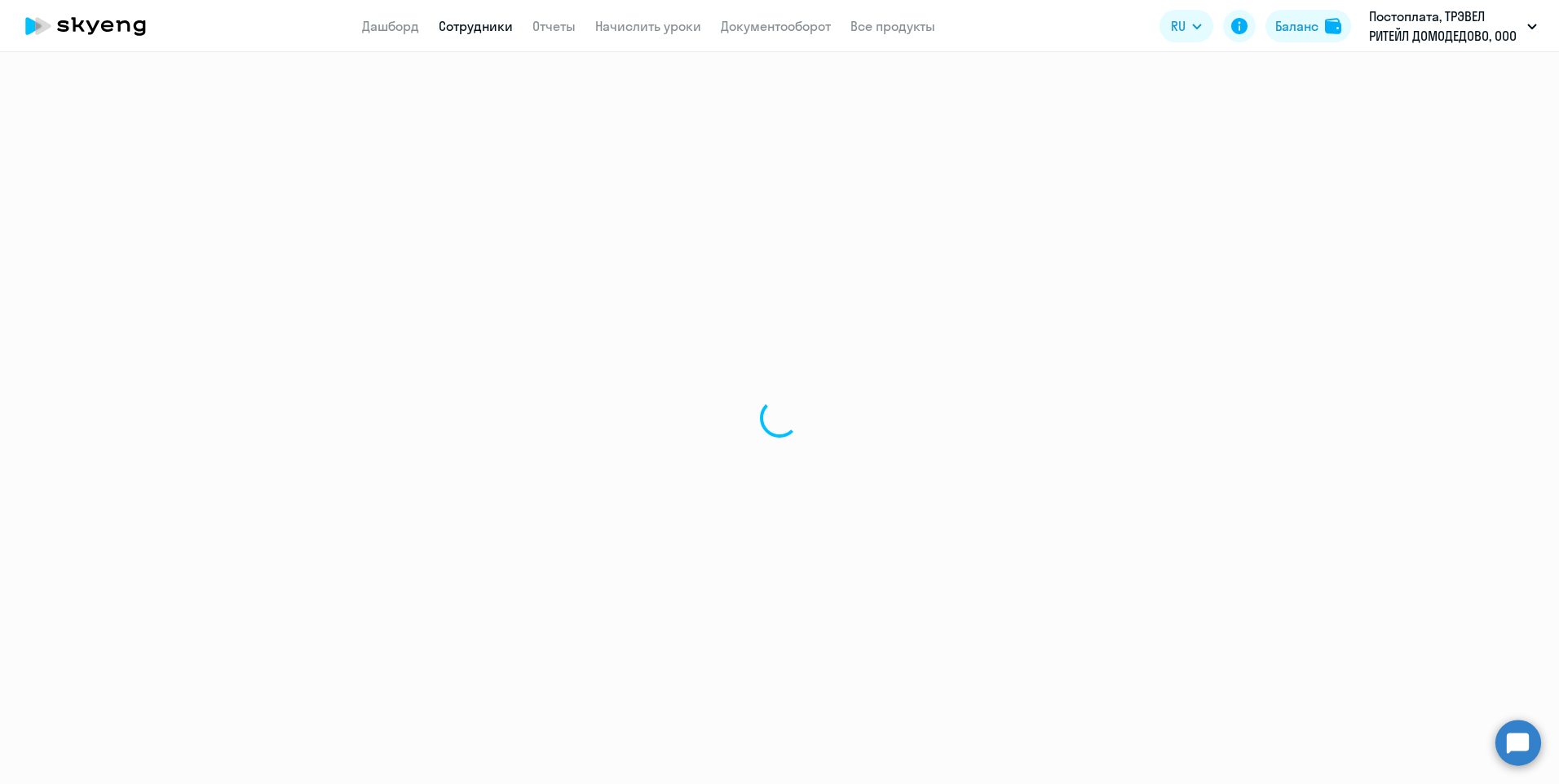
select select "30"
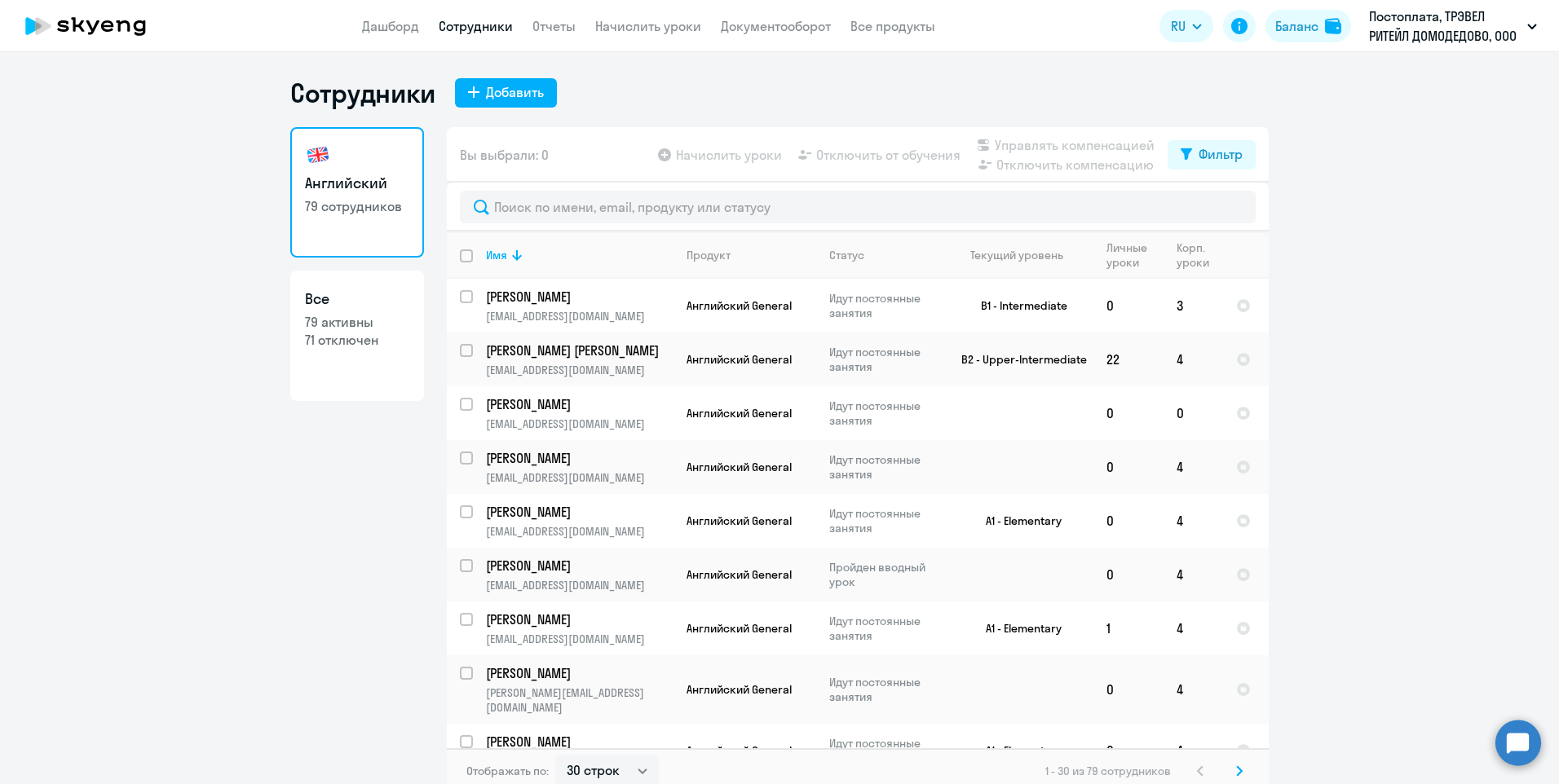
click at [725, 152] on app-table-action-button "Начислить уроки" at bounding box center [718, 155] width 127 height 20
click at [645, 30] on link "Начислить уроки" at bounding box center [648, 26] width 106 height 16
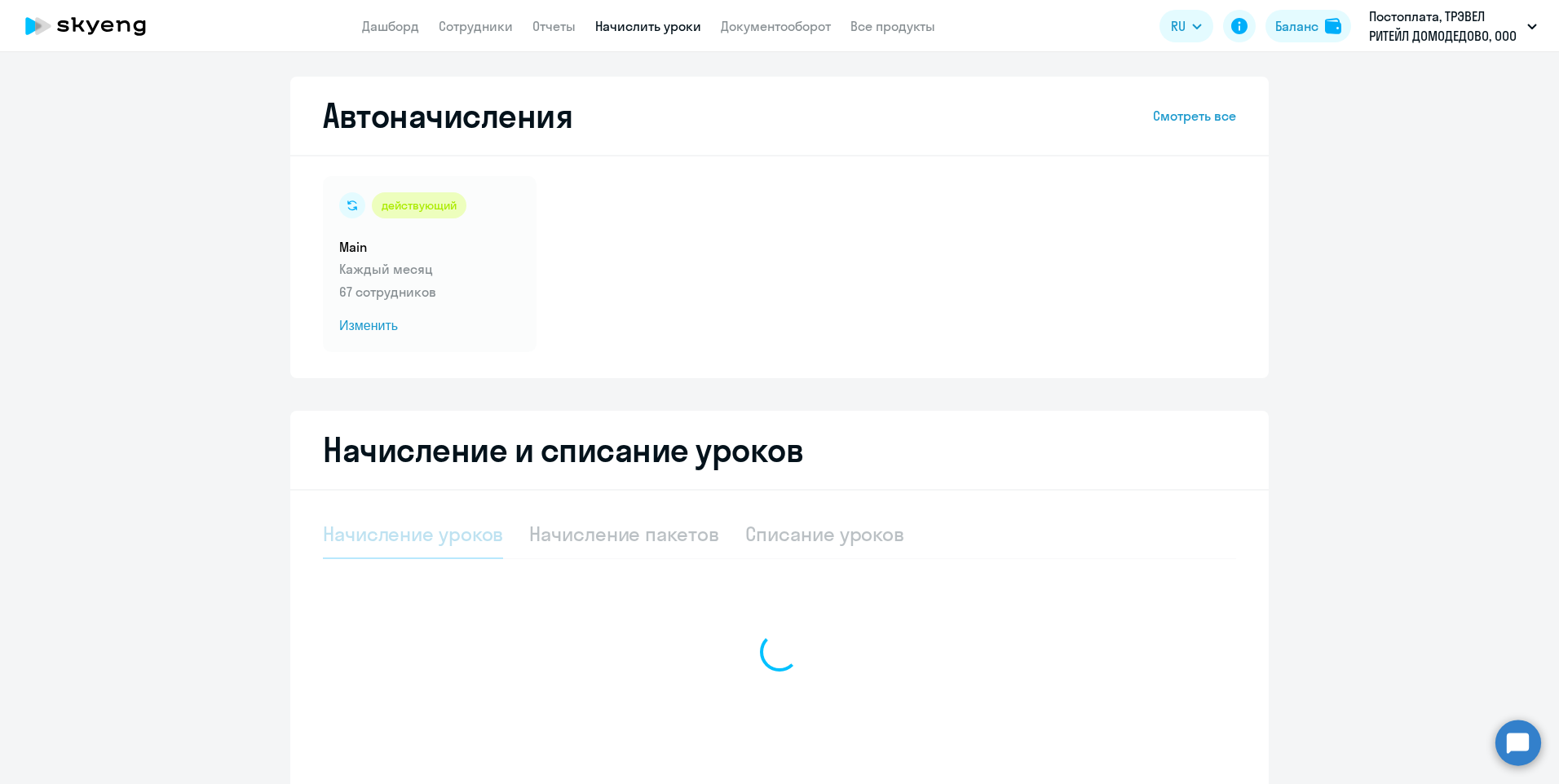
select select "10"
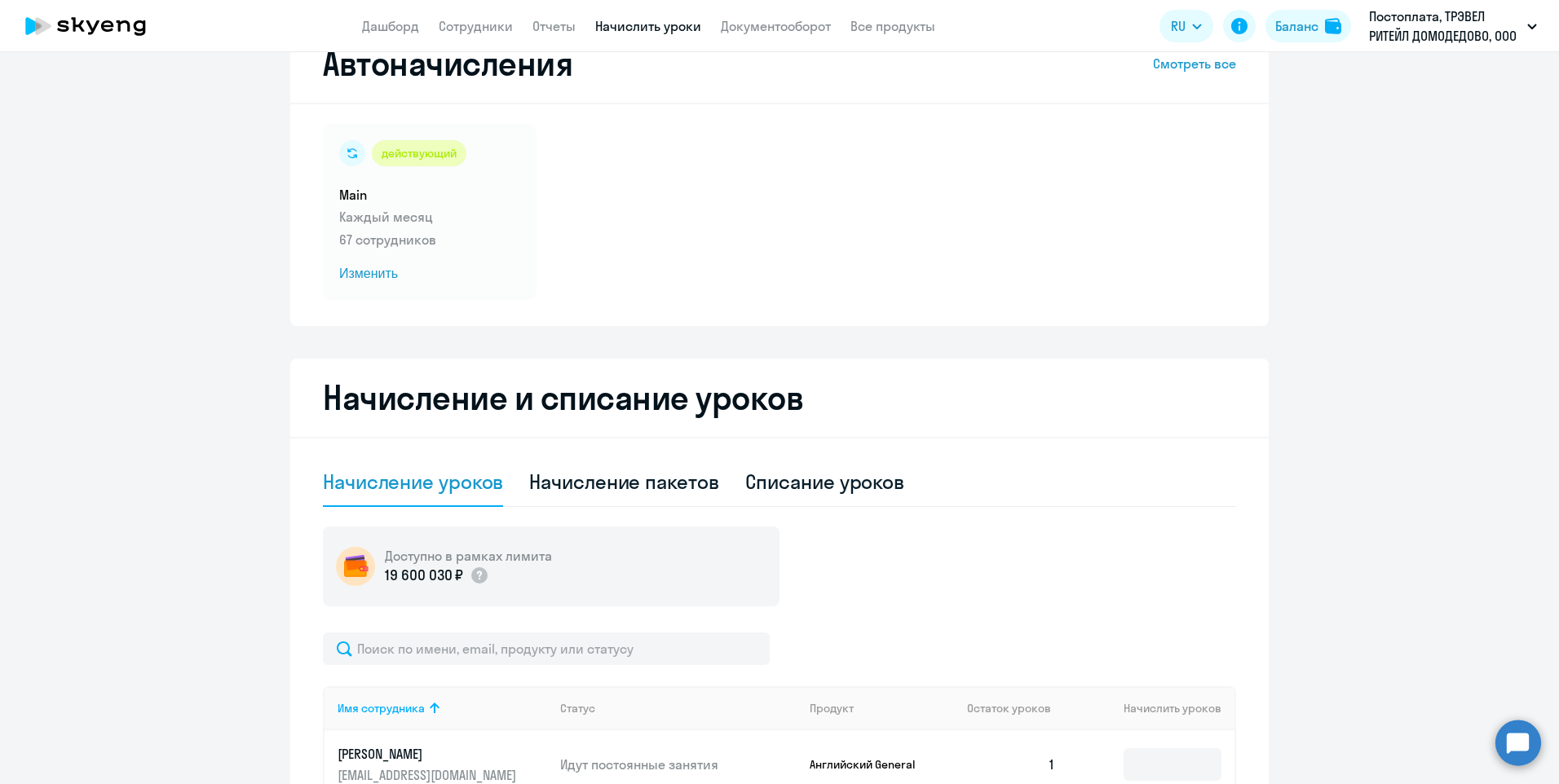
scroll to position [82, 0]
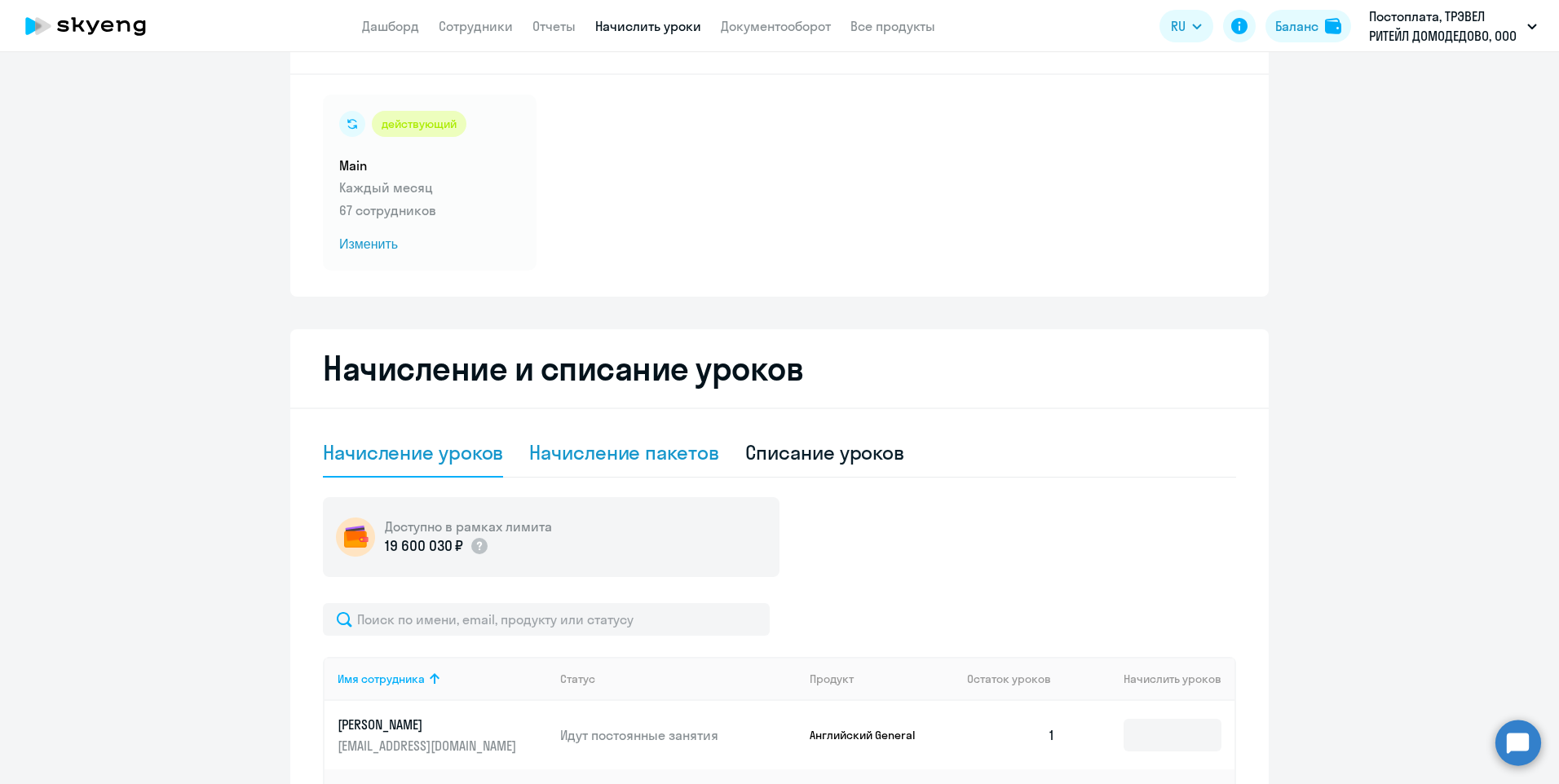
click at [614, 458] on div "Начисление пакетов" at bounding box center [623, 452] width 189 height 26
select select "10"
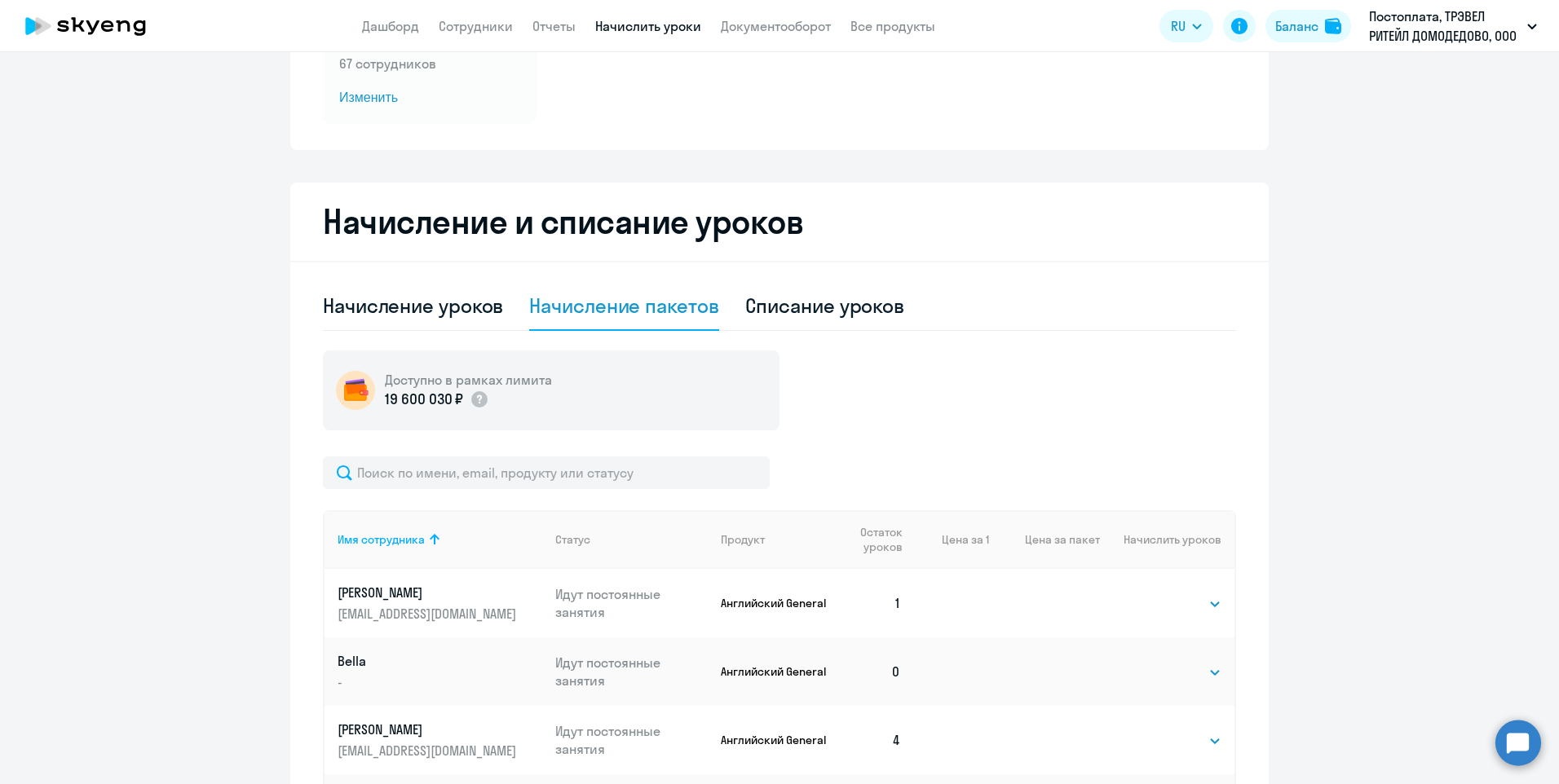
scroll to position [326, 0]
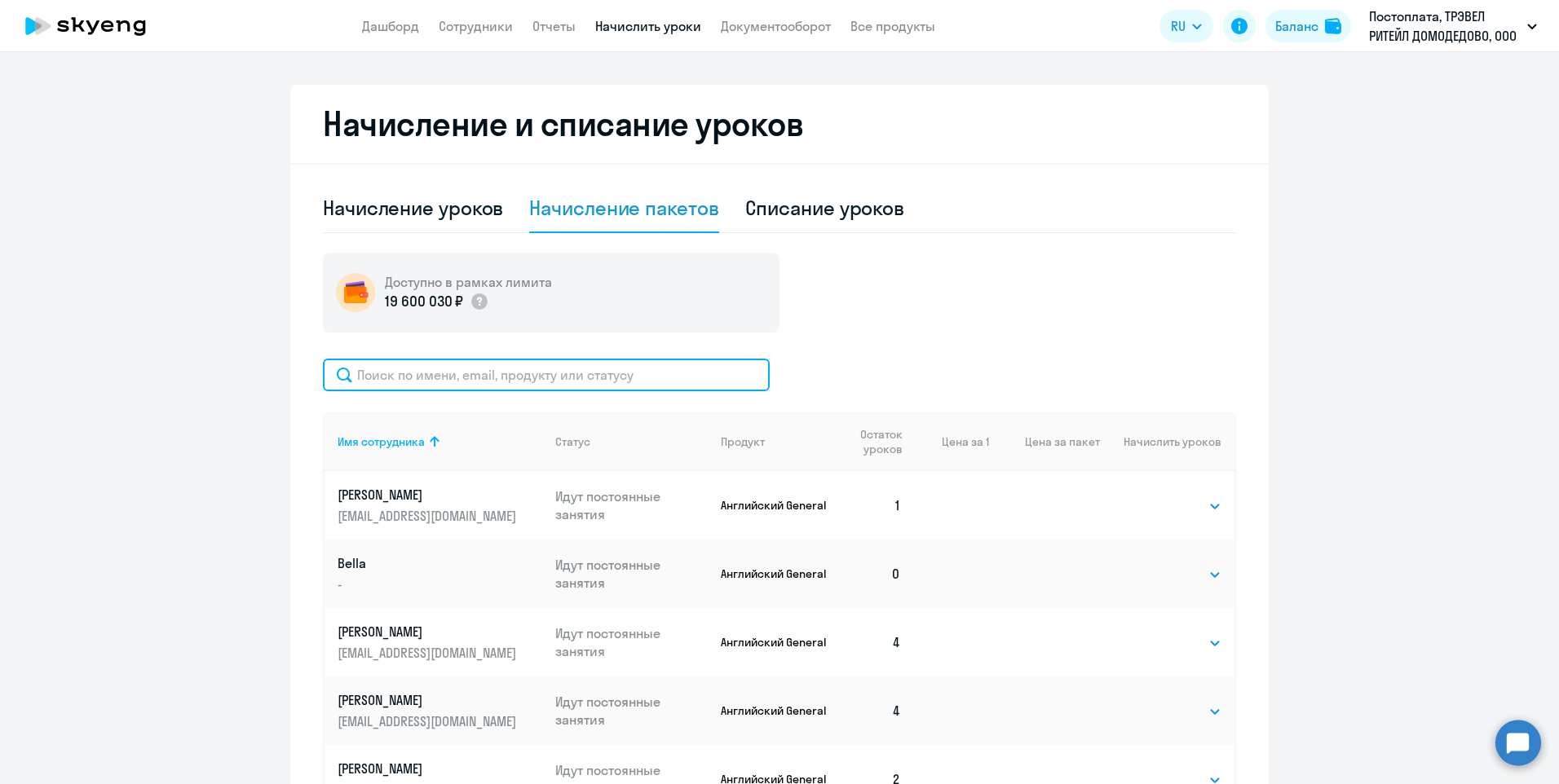
click at [463, 385] on input "text" at bounding box center [546, 374] width 447 height 32
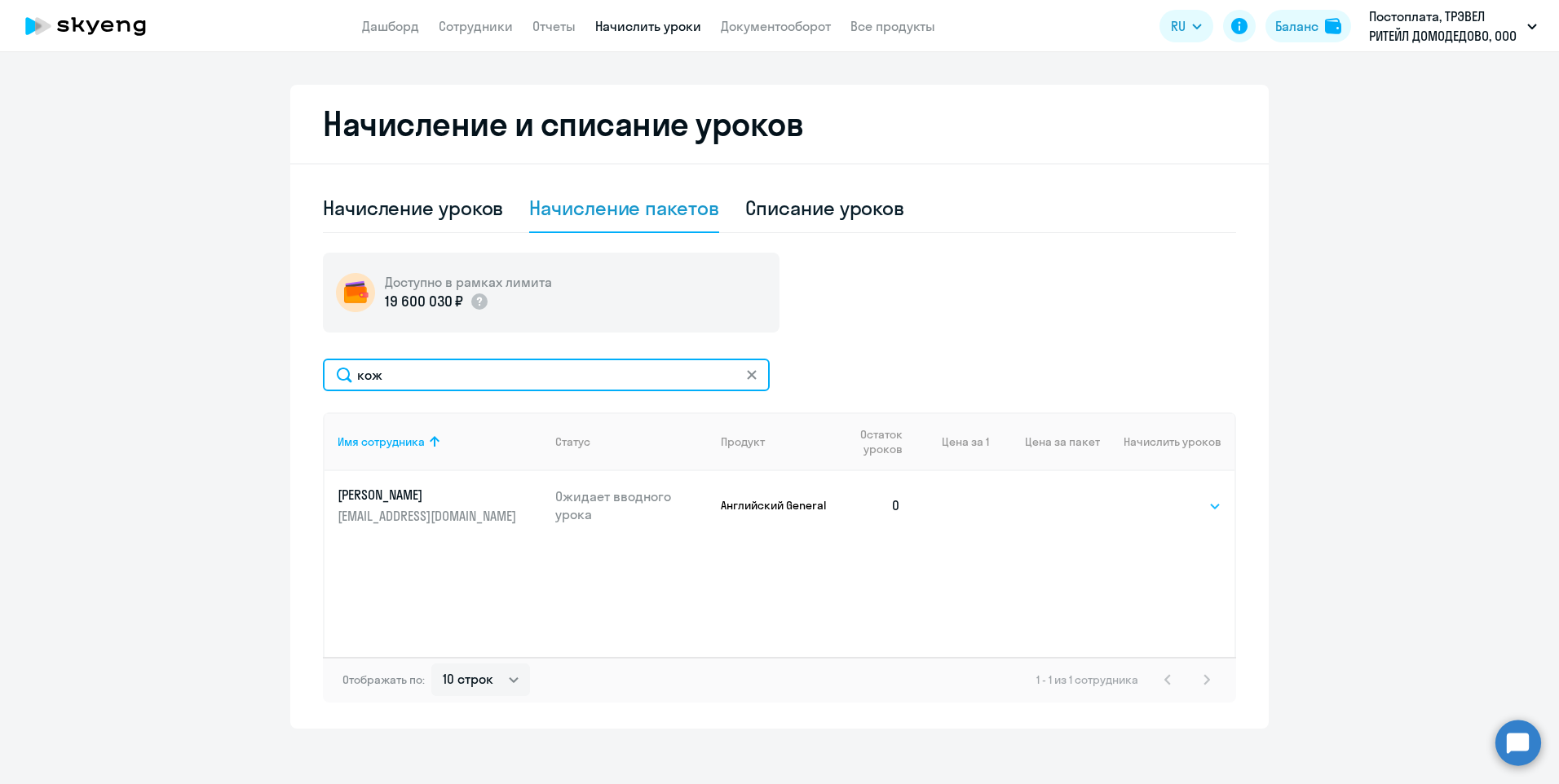
type input "кож"
click at [1188, 505] on select "Выбрать 4 8 16 32 64 96 128" at bounding box center [1188, 506] width 67 height 20
select select "4"
click at [1155, 496] on select "Выбрать 4 8 16 32 64 96 128" at bounding box center [1188, 506] width 67 height 20
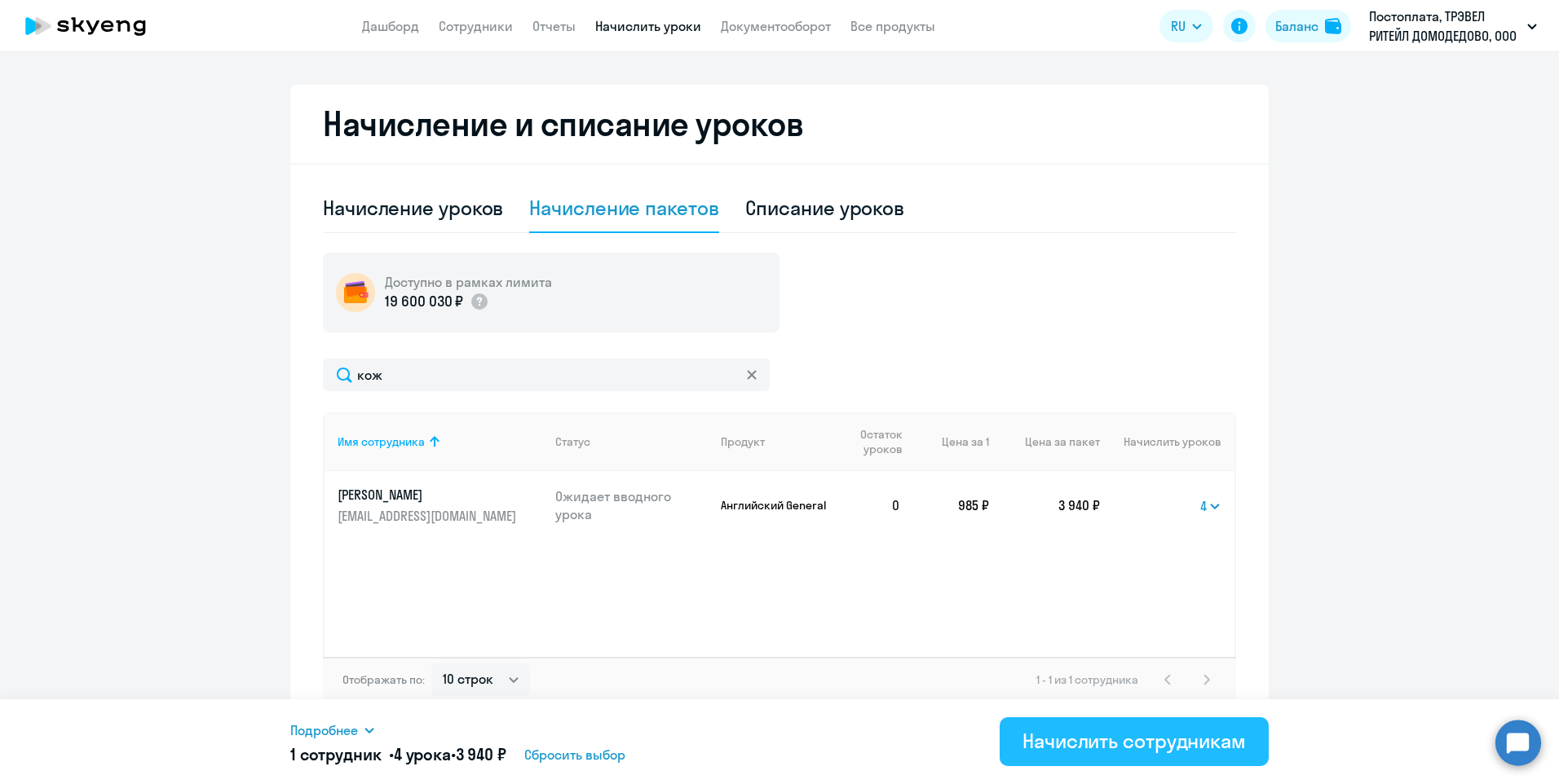
click at [1034, 734] on div "Начислить сотрудникам" at bounding box center [1134, 740] width 223 height 26
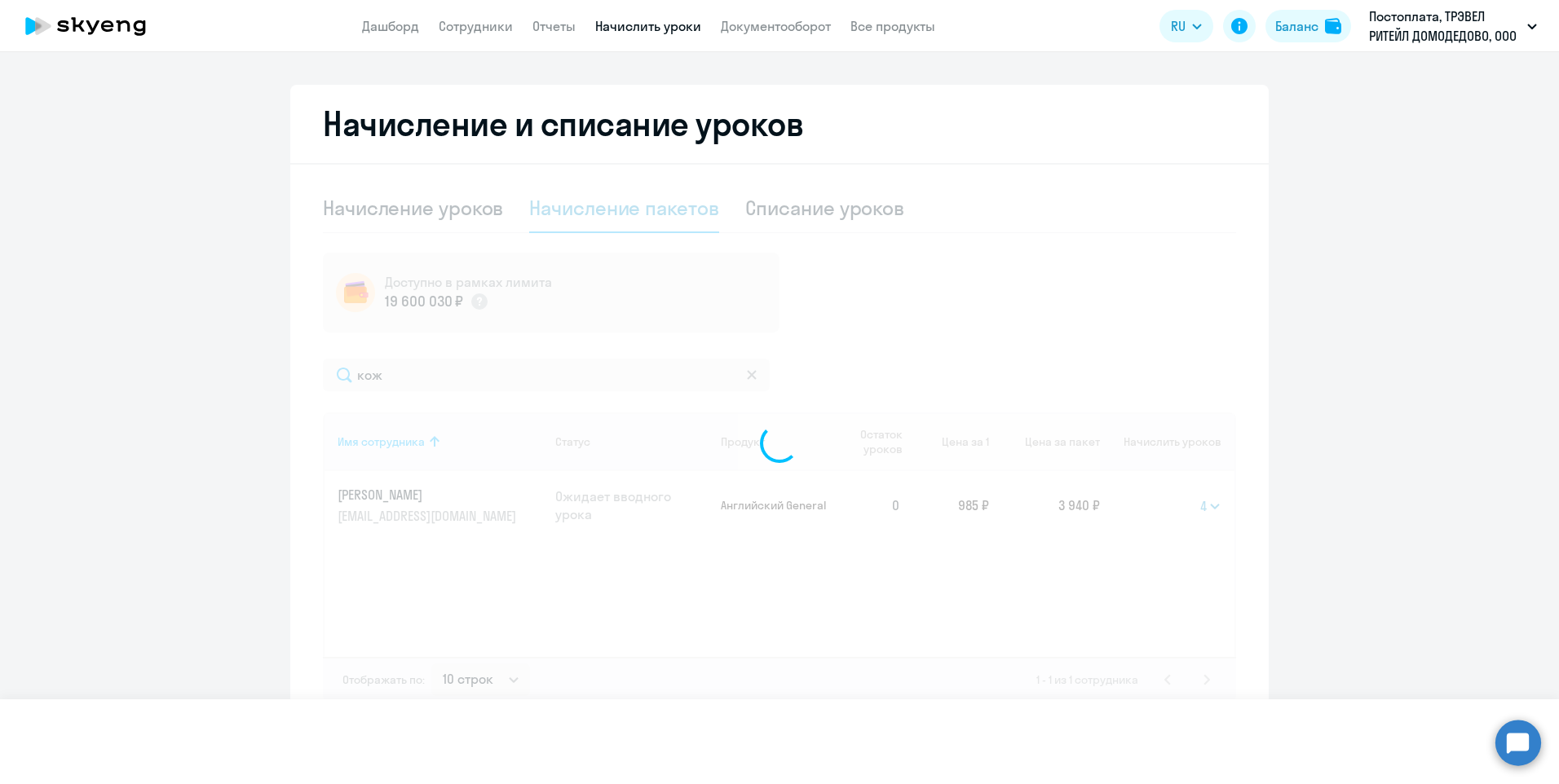
select select
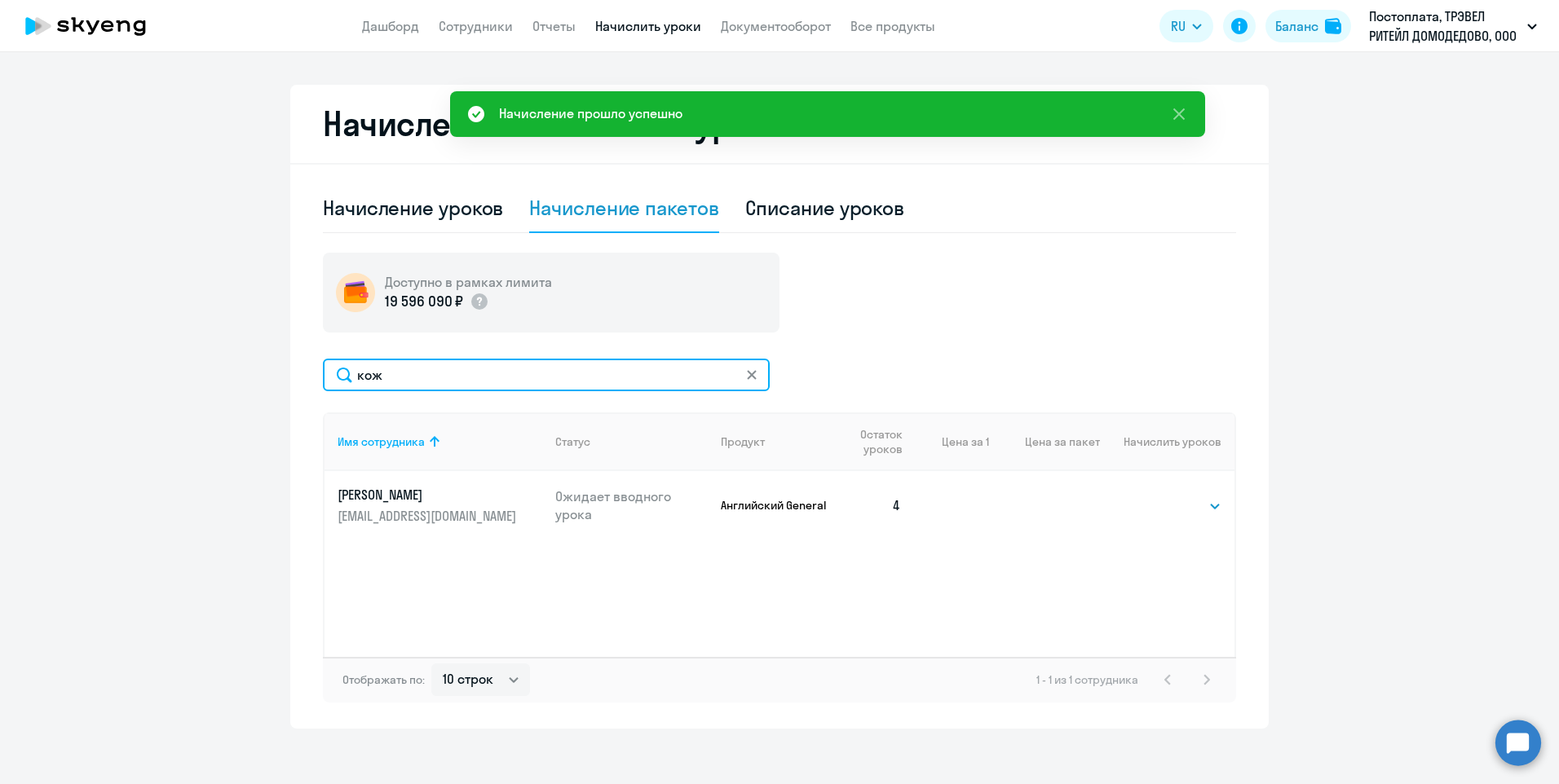
click at [426, 381] on input "кож" at bounding box center [546, 374] width 447 height 32
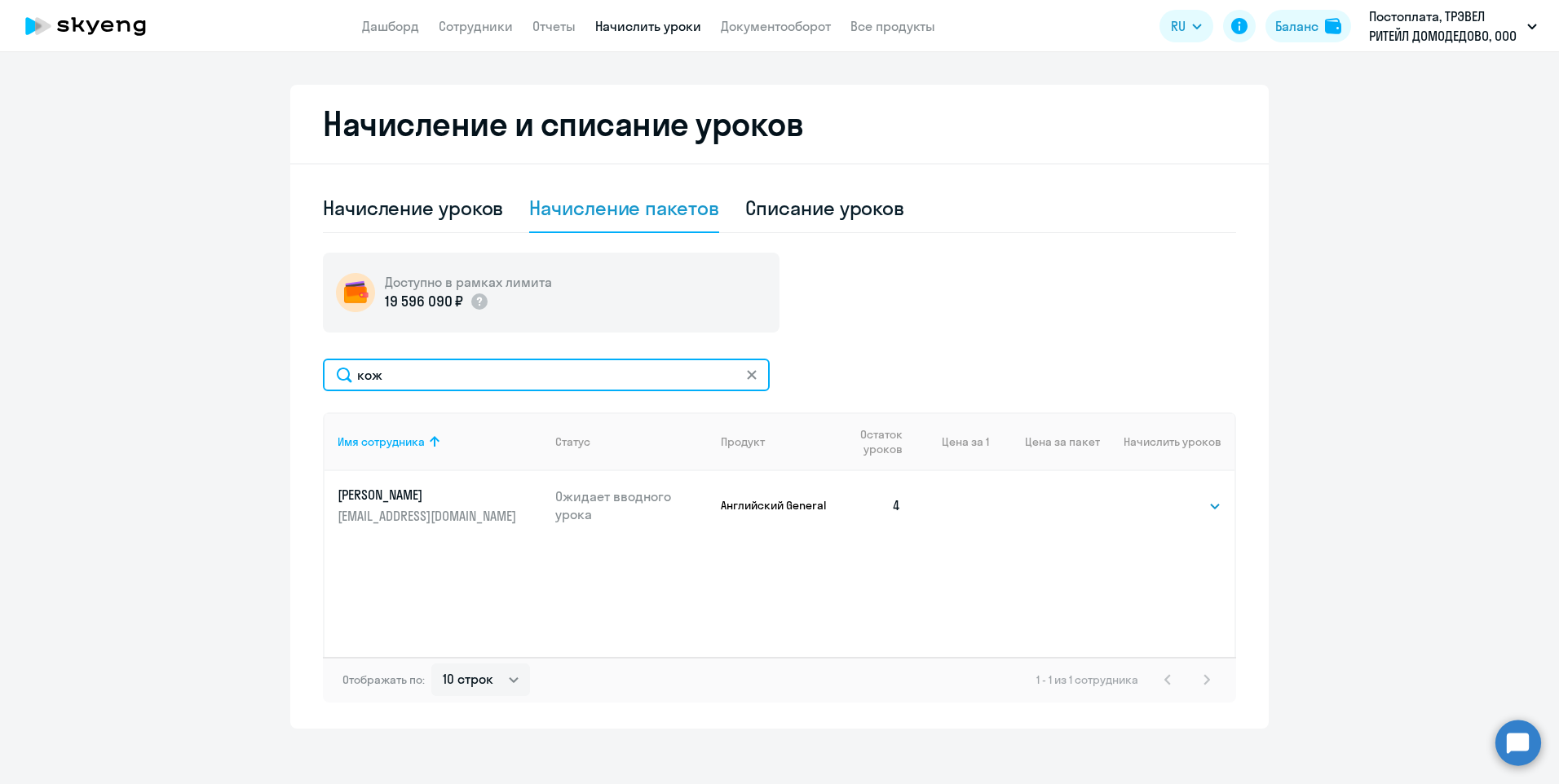
drag, startPoint x: 420, startPoint y: 366, endPoint x: 341, endPoint y: 376, distance: 79.6
click at [342, 376] on input "кож" at bounding box center [546, 374] width 447 height 32
type input "и"
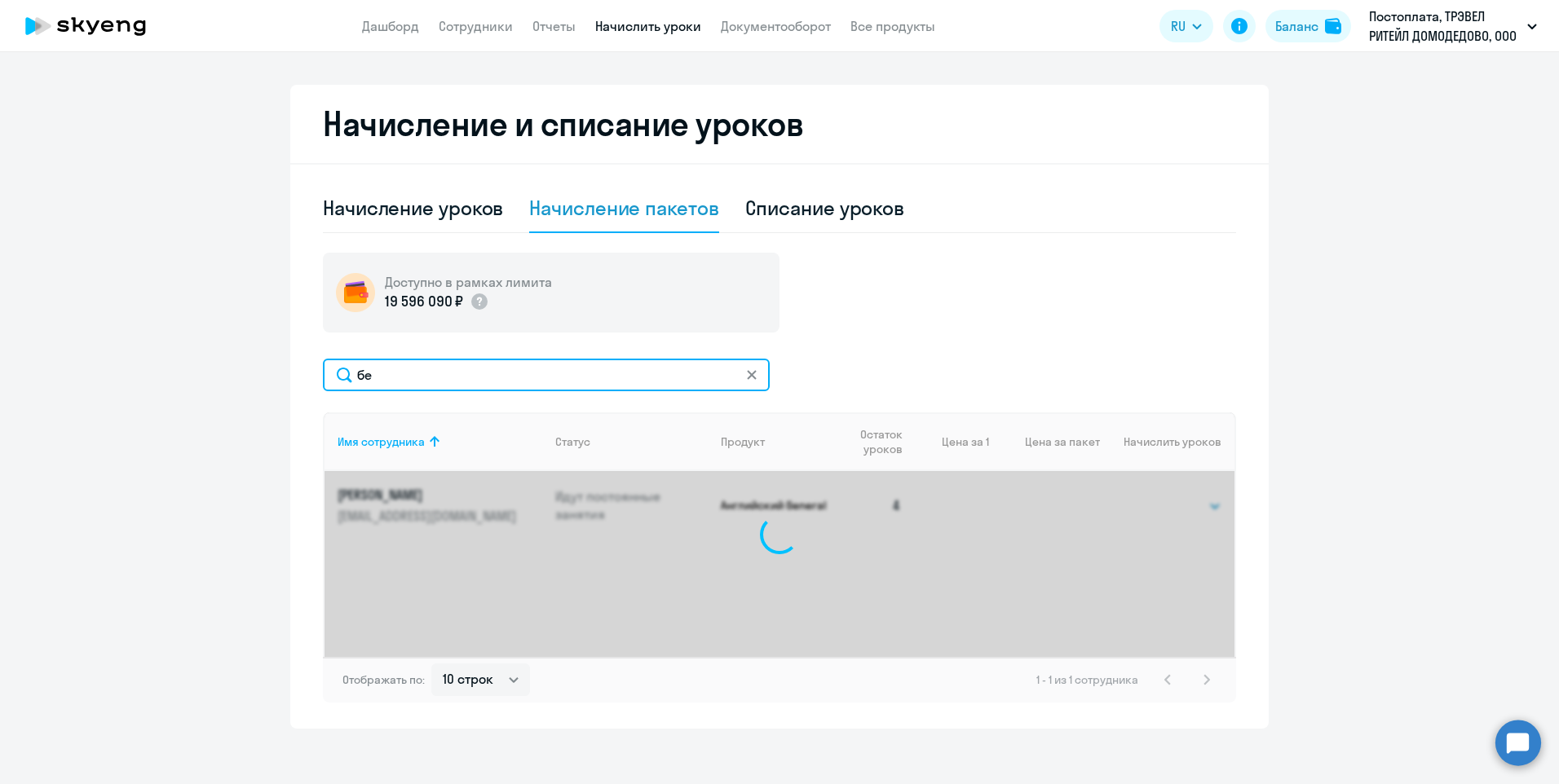
type input "б"
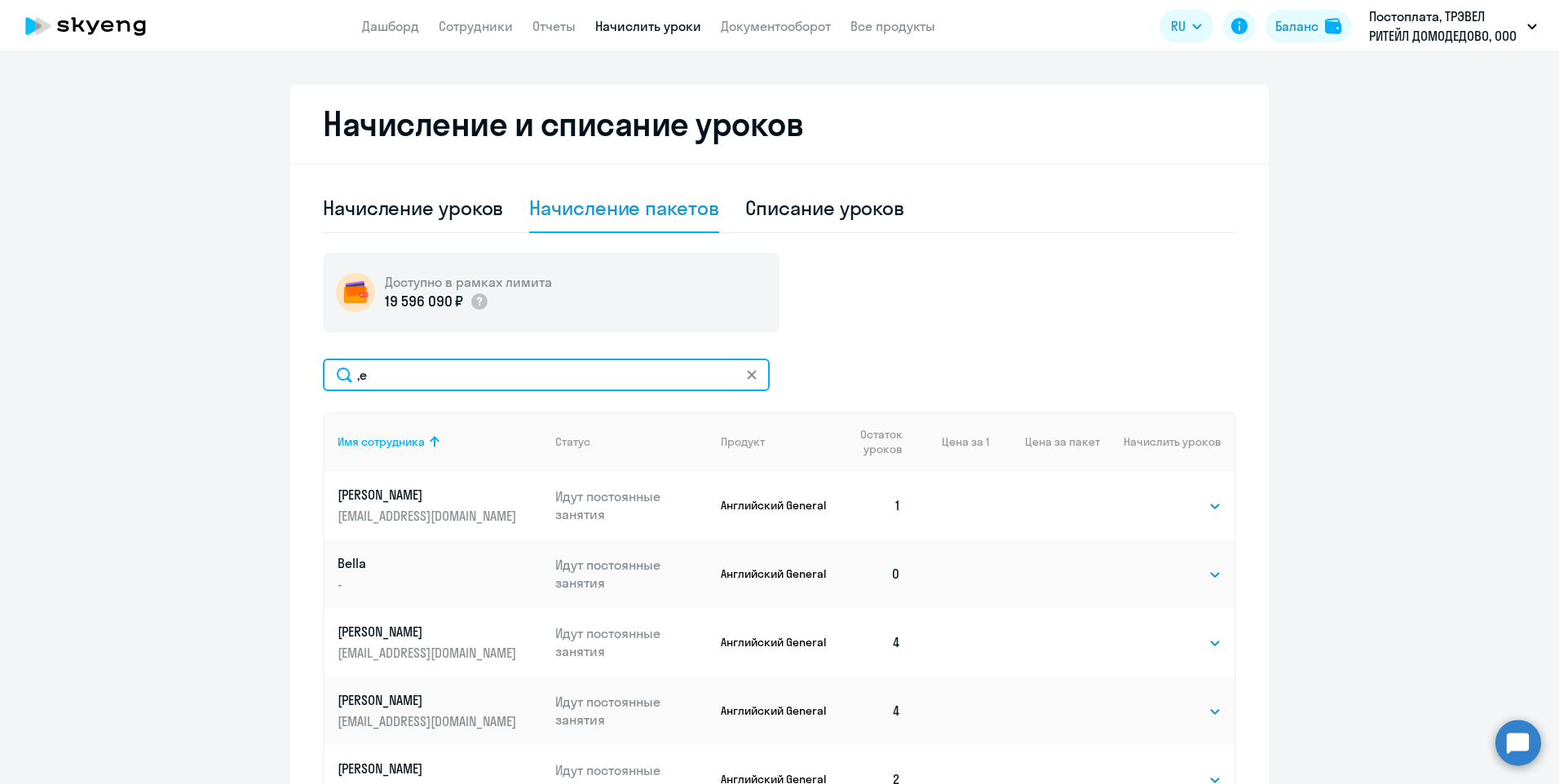
type input ","
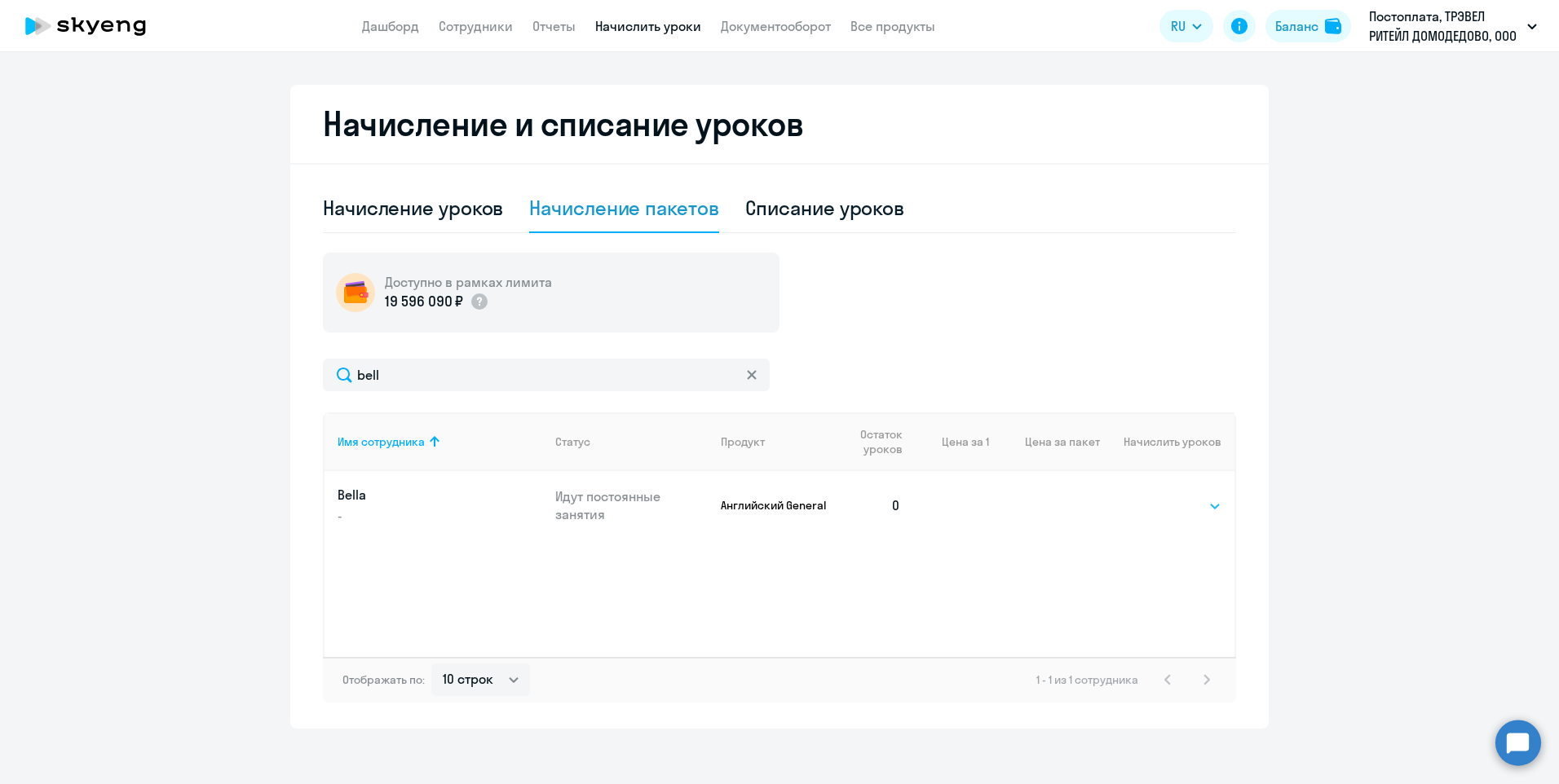
click at [1176, 504] on select "Выбрать 4 8 16 32 64 96 128" at bounding box center [1188, 506] width 67 height 20
click at [750, 382] on div at bounding box center [751, 374] width 13 height 32
click at [650, 388] on input "bell" at bounding box center [546, 374] width 447 height 32
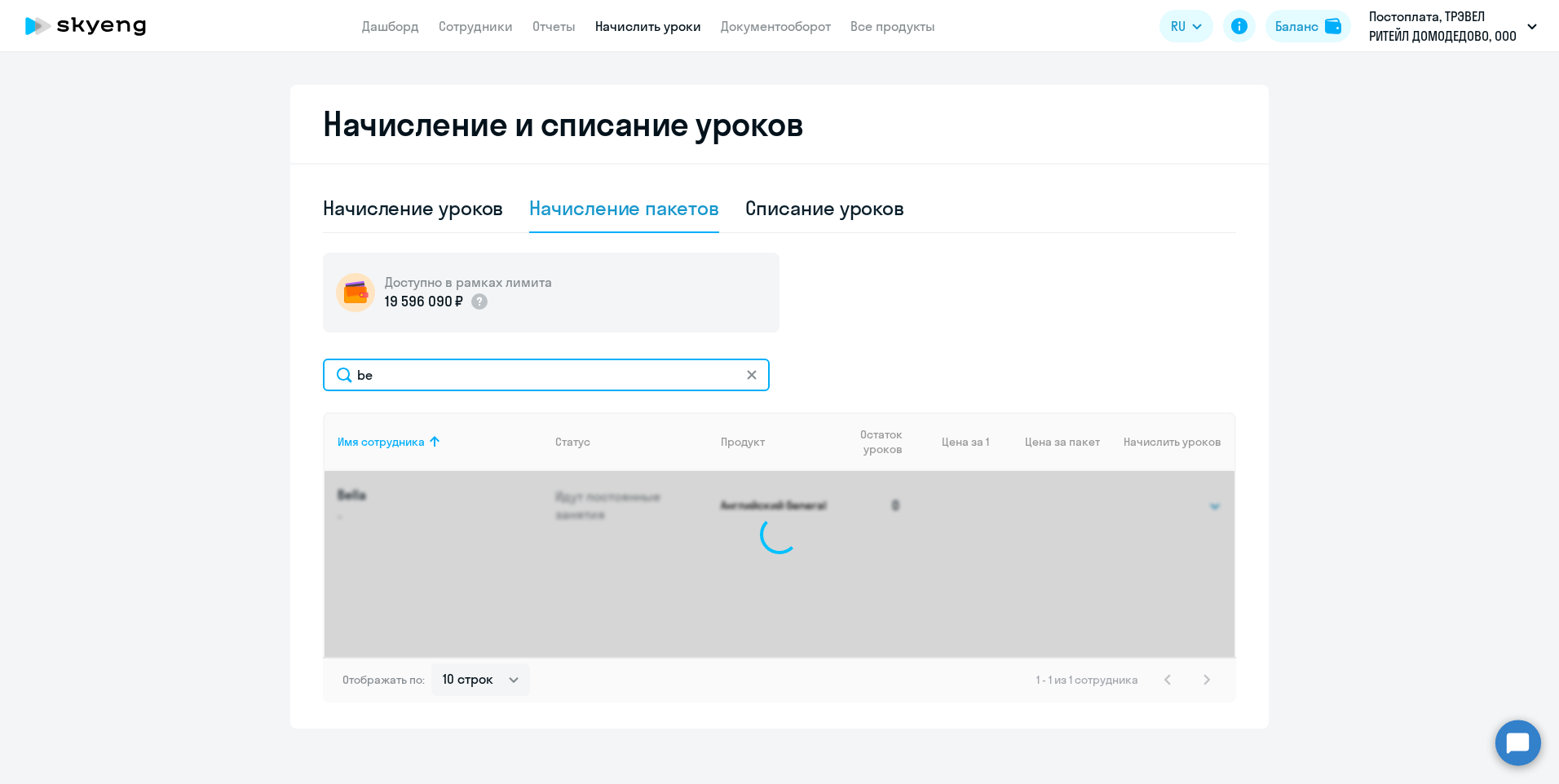
type input "b"
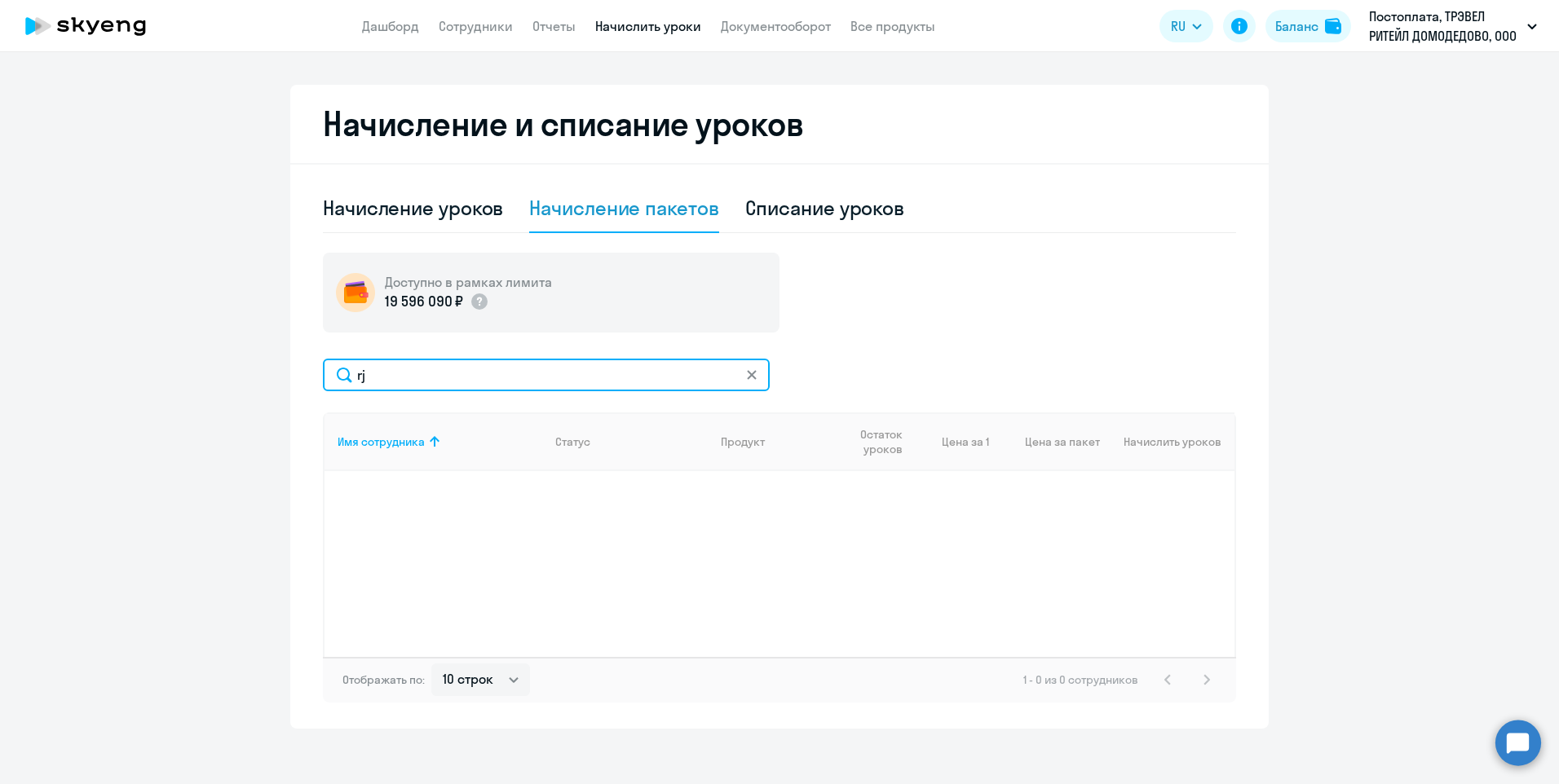
type input "r"
drag, startPoint x: 456, startPoint y: 380, endPoint x: 353, endPoint y: 387, distance: 103.2
click at [353, 387] on input "коми" at bounding box center [546, 374] width 447 height 32
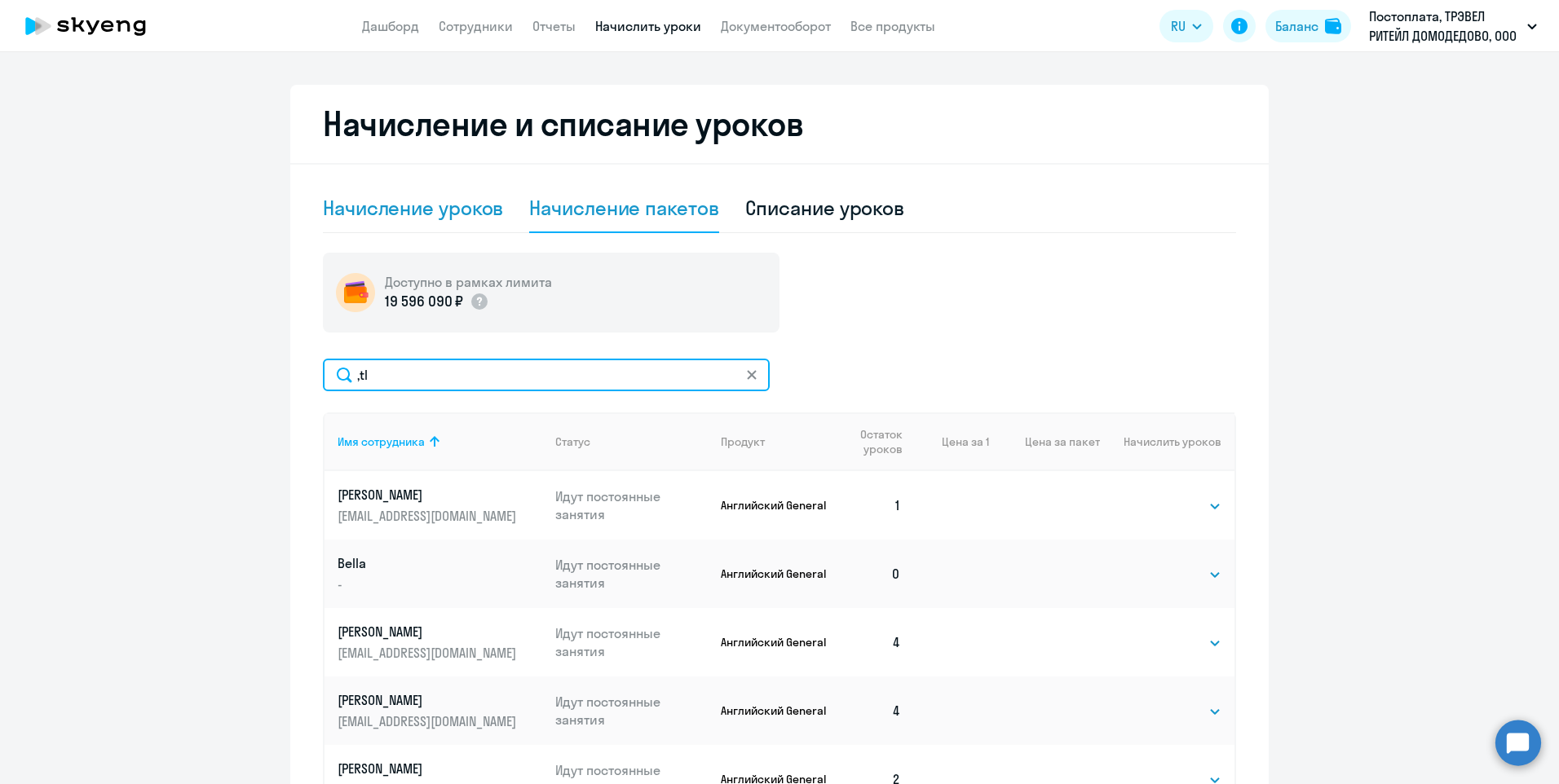
type input ",tl"
click at [427, 221] on div "Начисление уроков" at bounding box center [412, 209] width 180 height 49
select select "10"
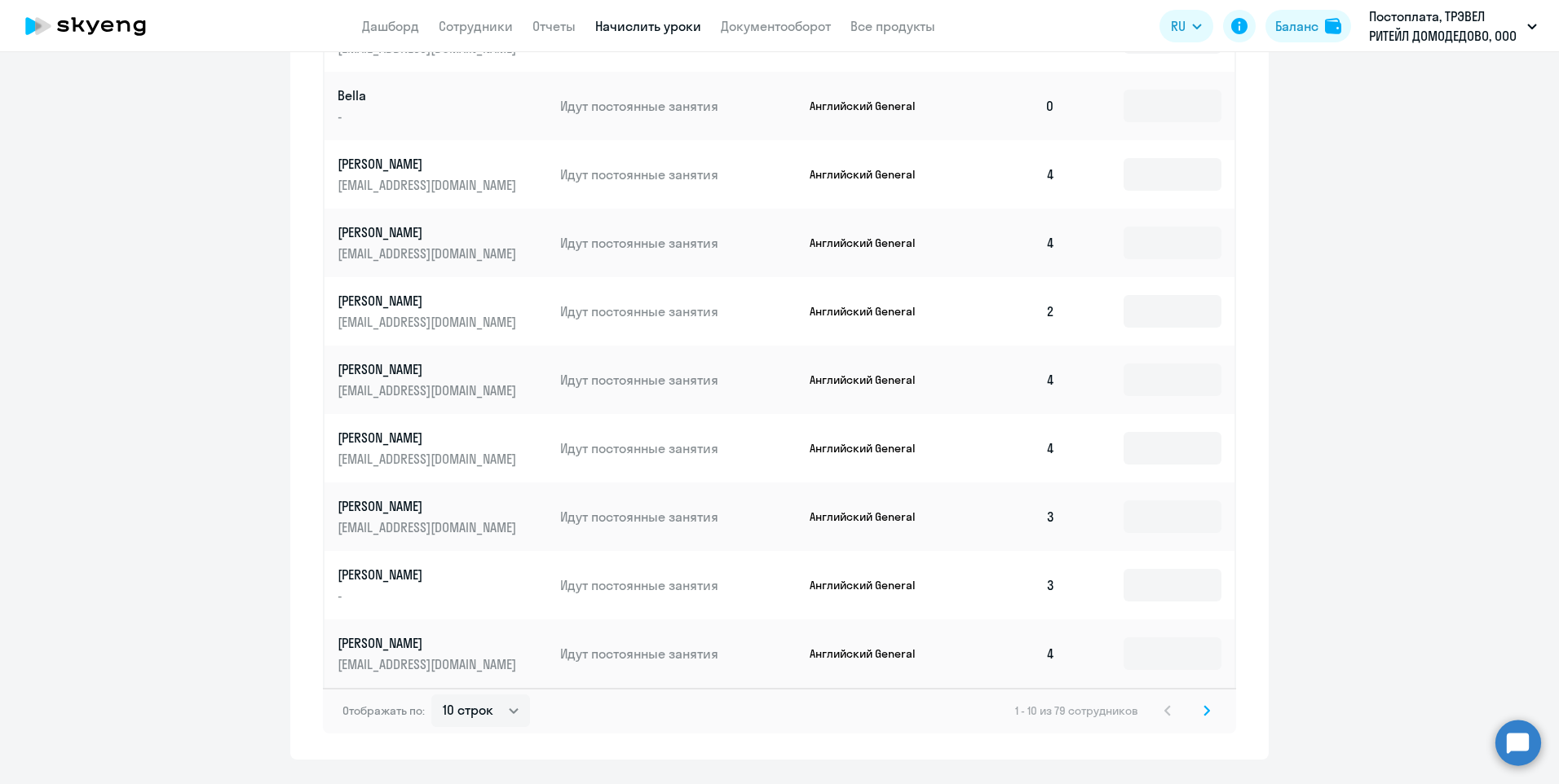
scroll to position [820, 0]
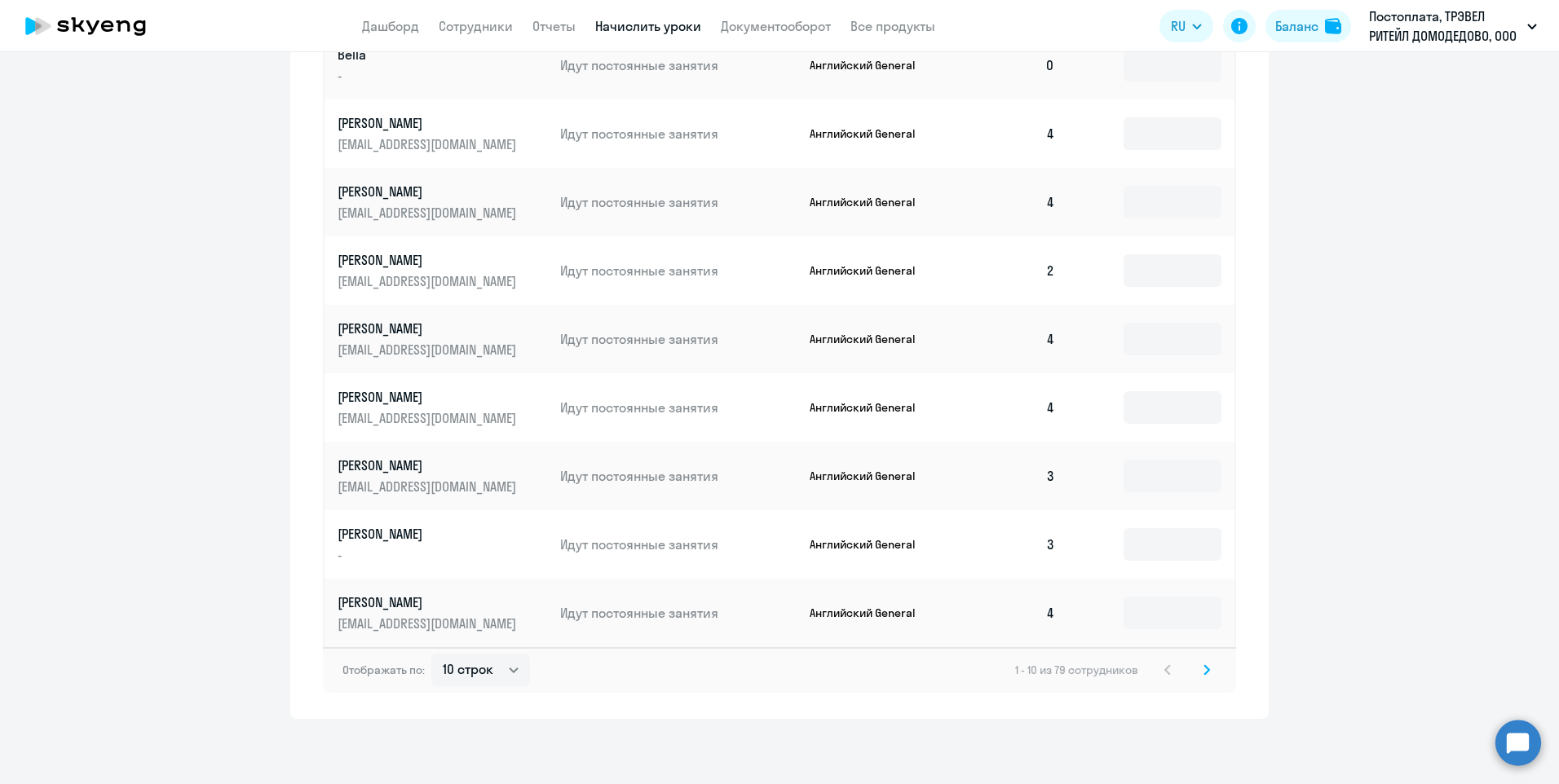
click at [1206, 671] on svg-icon at bounding box center [1207, 670] width 20 height 20
click at [1203, 671] on icon at bounding box center [1206, 670] width 6 height 12
click at [1206, 666] on svg-icon at bounding box center [1207, 670] width 20 height 20
click at [1202, 660] on svg-icon at bounding box center [1207, 670] width 20 height 20
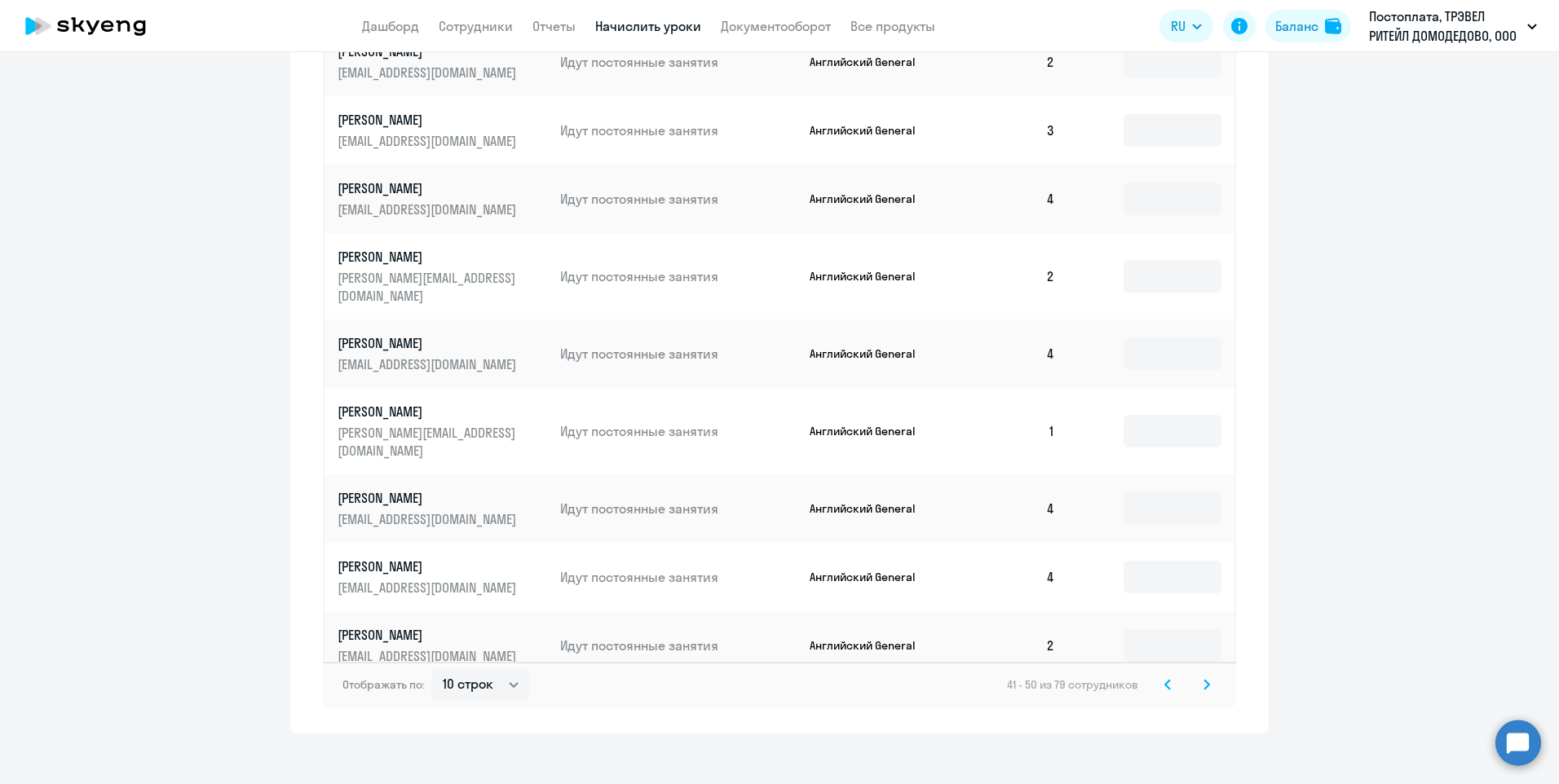
click at [1203, 680] on icon at bounding box center [1206, 684] width 6 height 12
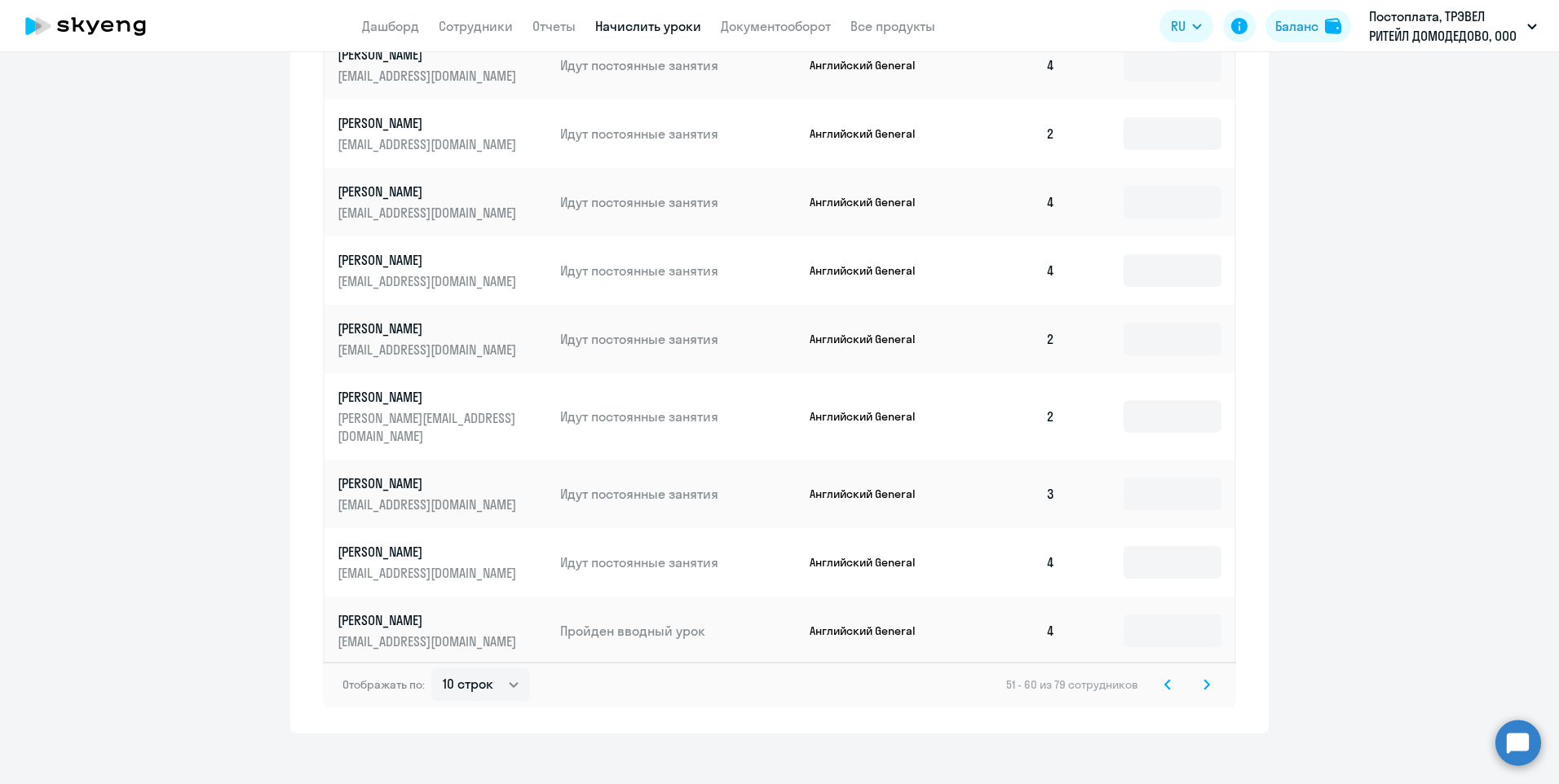
click at [1197, 674] on svg-icon at bounding box center [1207, 684] width 20 height 20
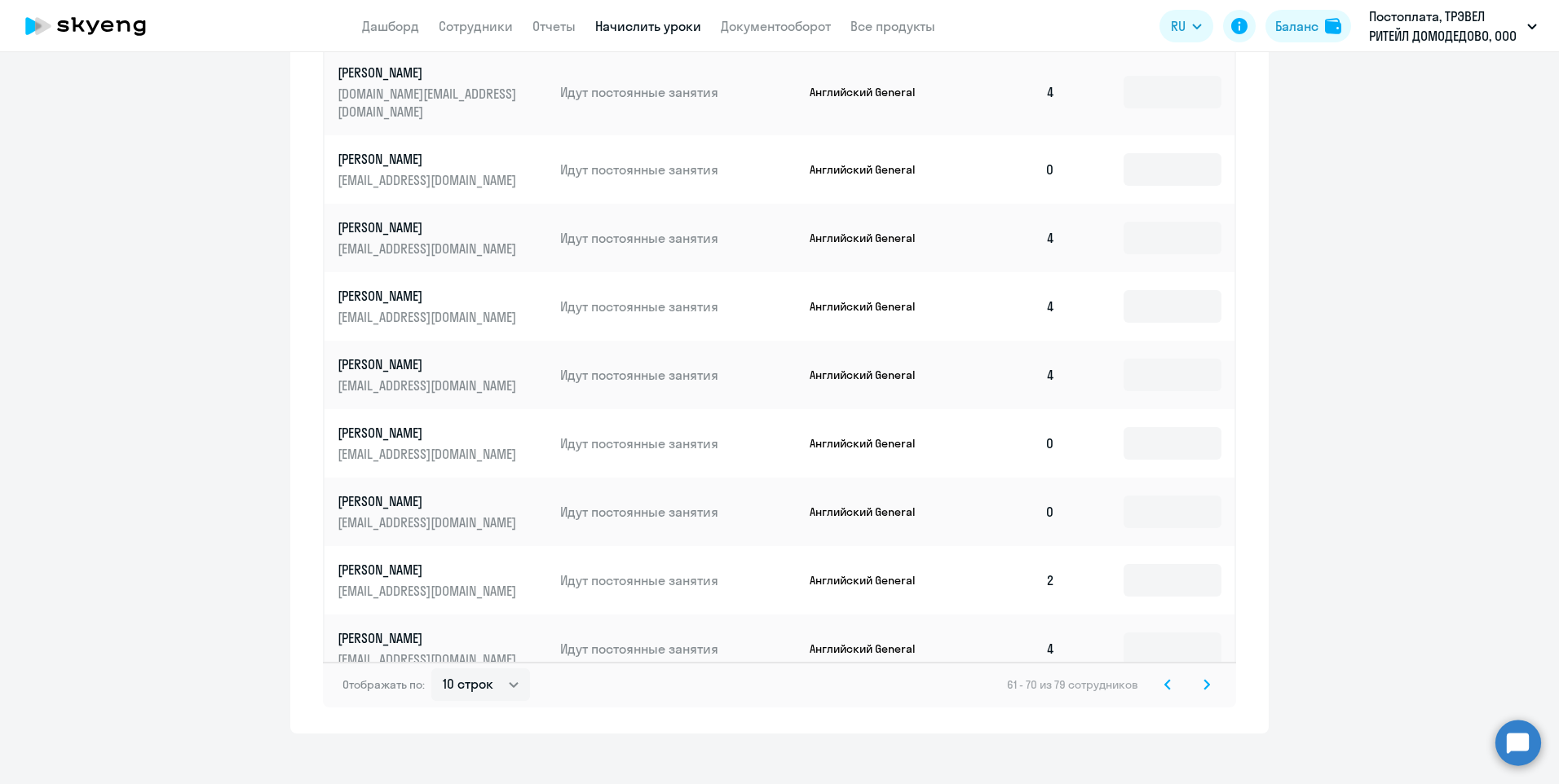
click at [1203, 679] on icon at bounding box center [1206, 684] width 6 height 12
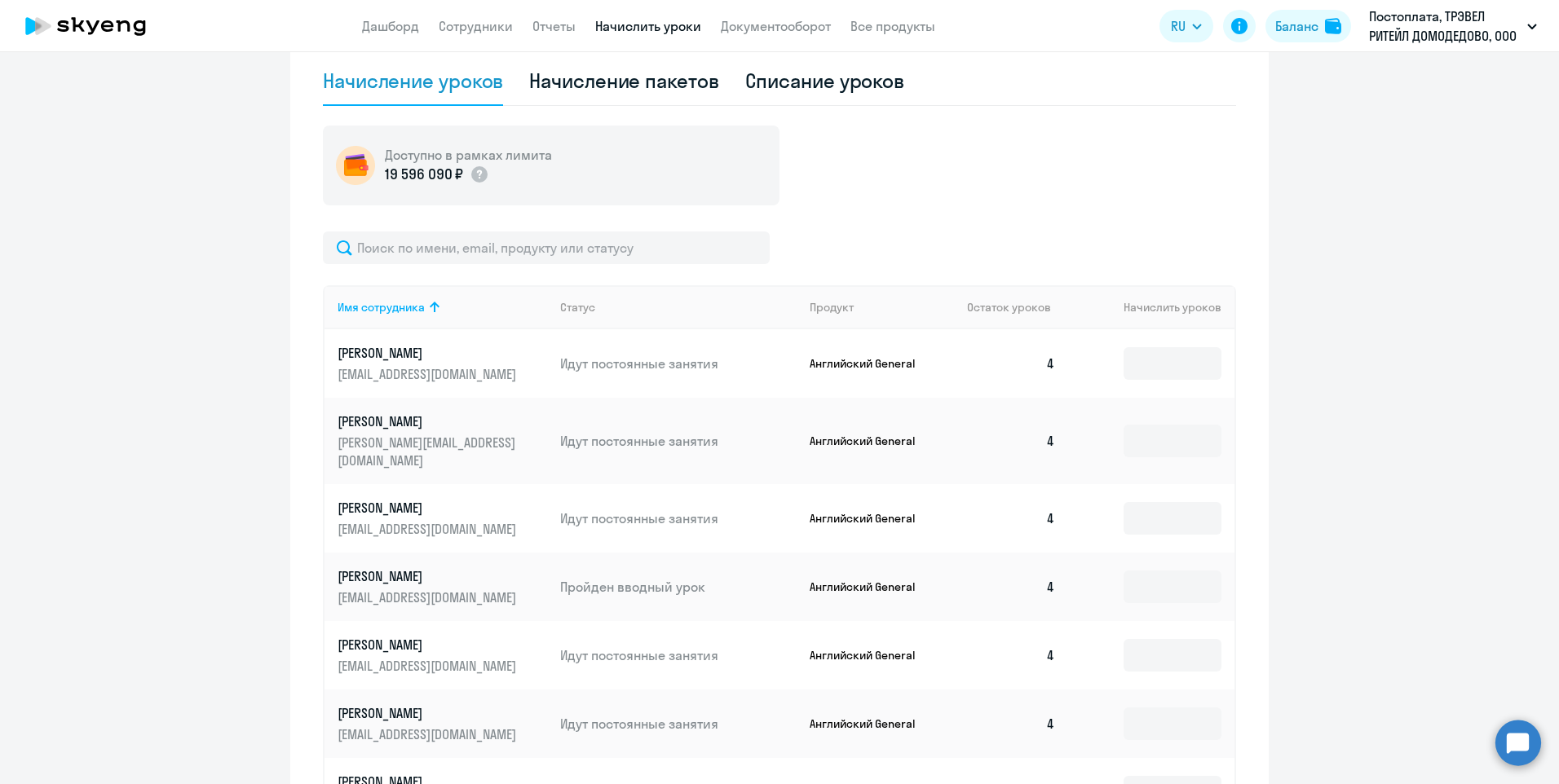
scroll to position [425, 0]
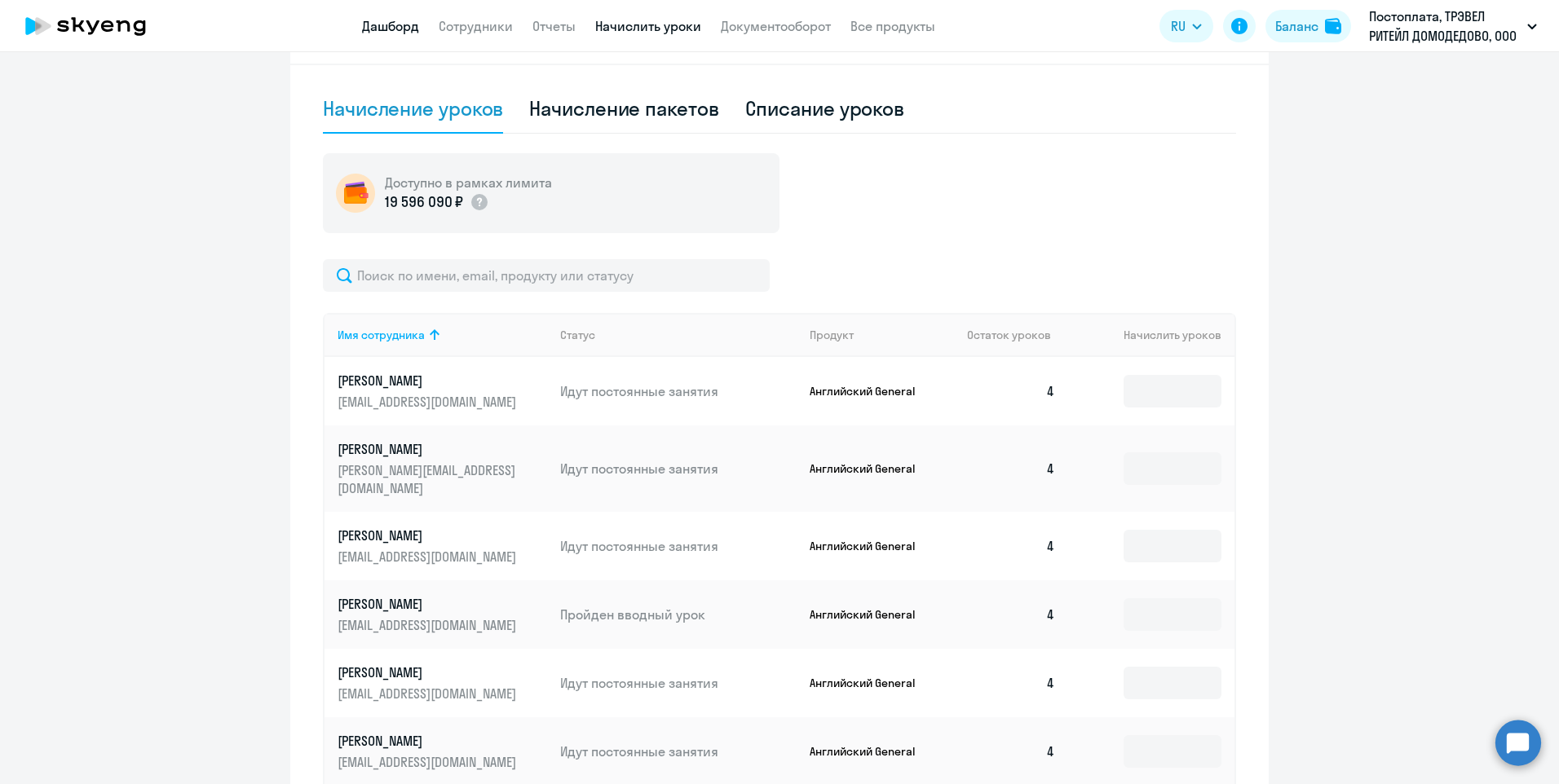
click at [394, 23] on link "Дашборд" at bounding box center [390, 26] width 57 height 16
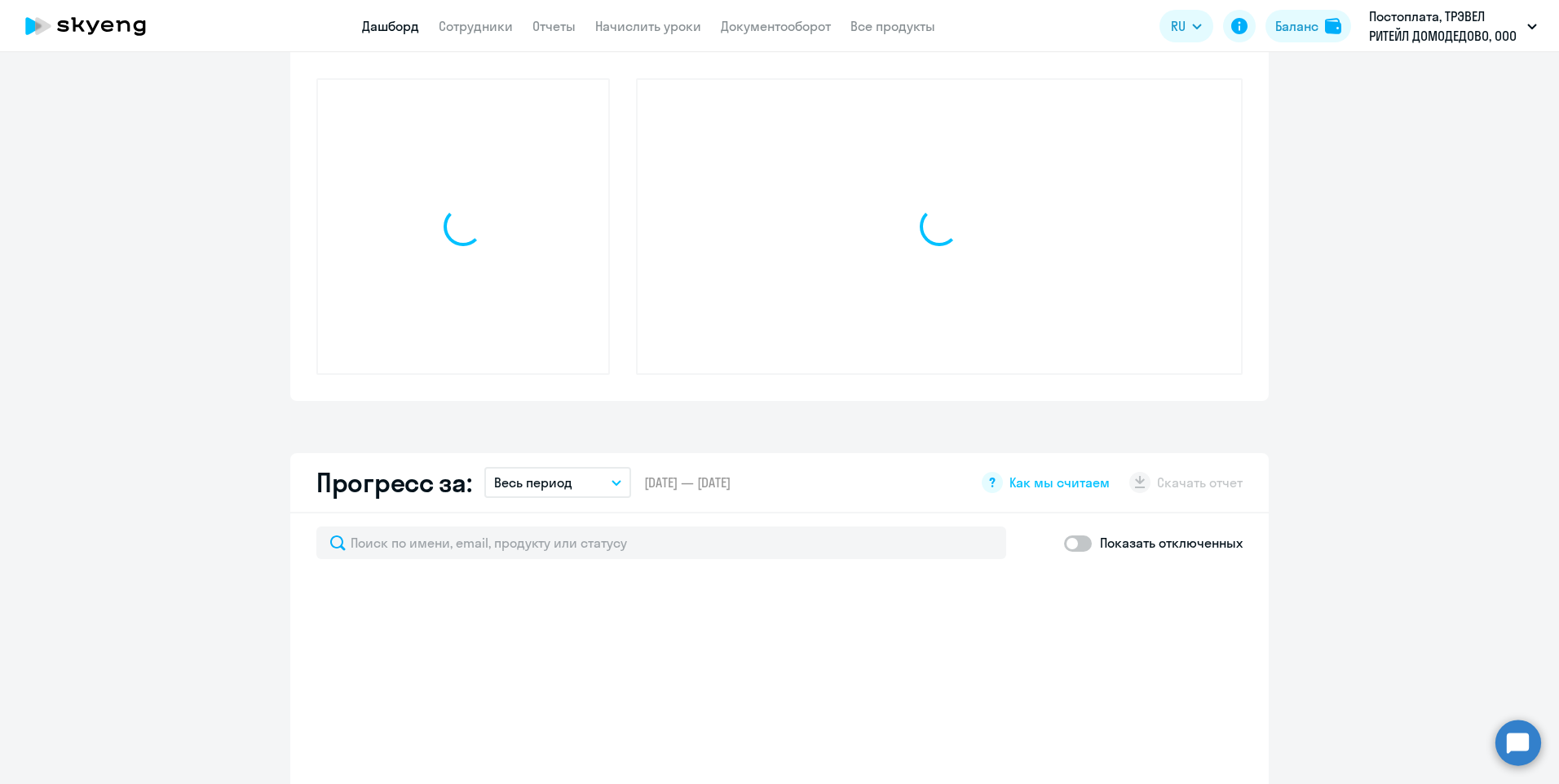
scroll to position [539, 0]
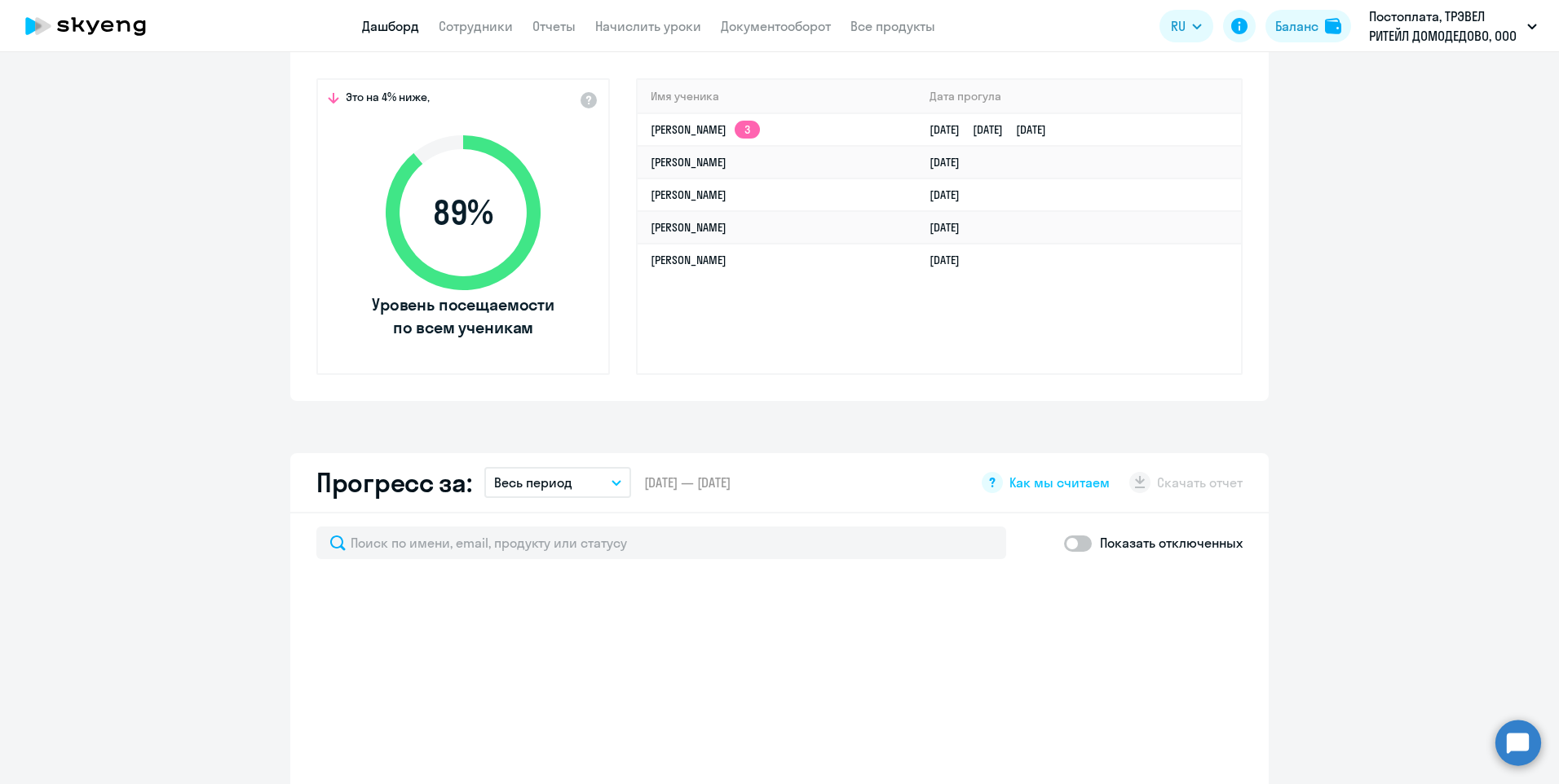
select select "30"
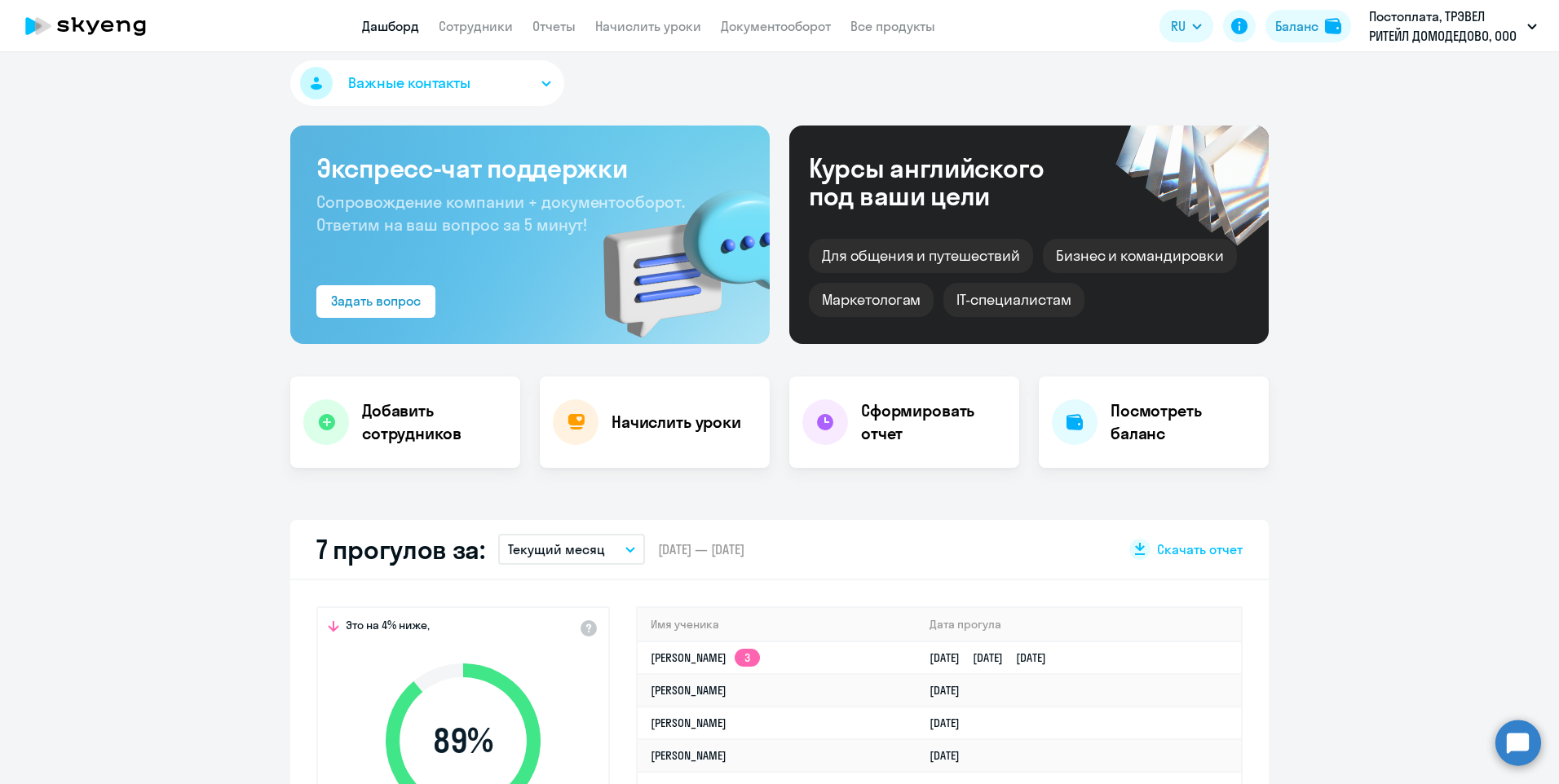
scroll to position [0, 0]
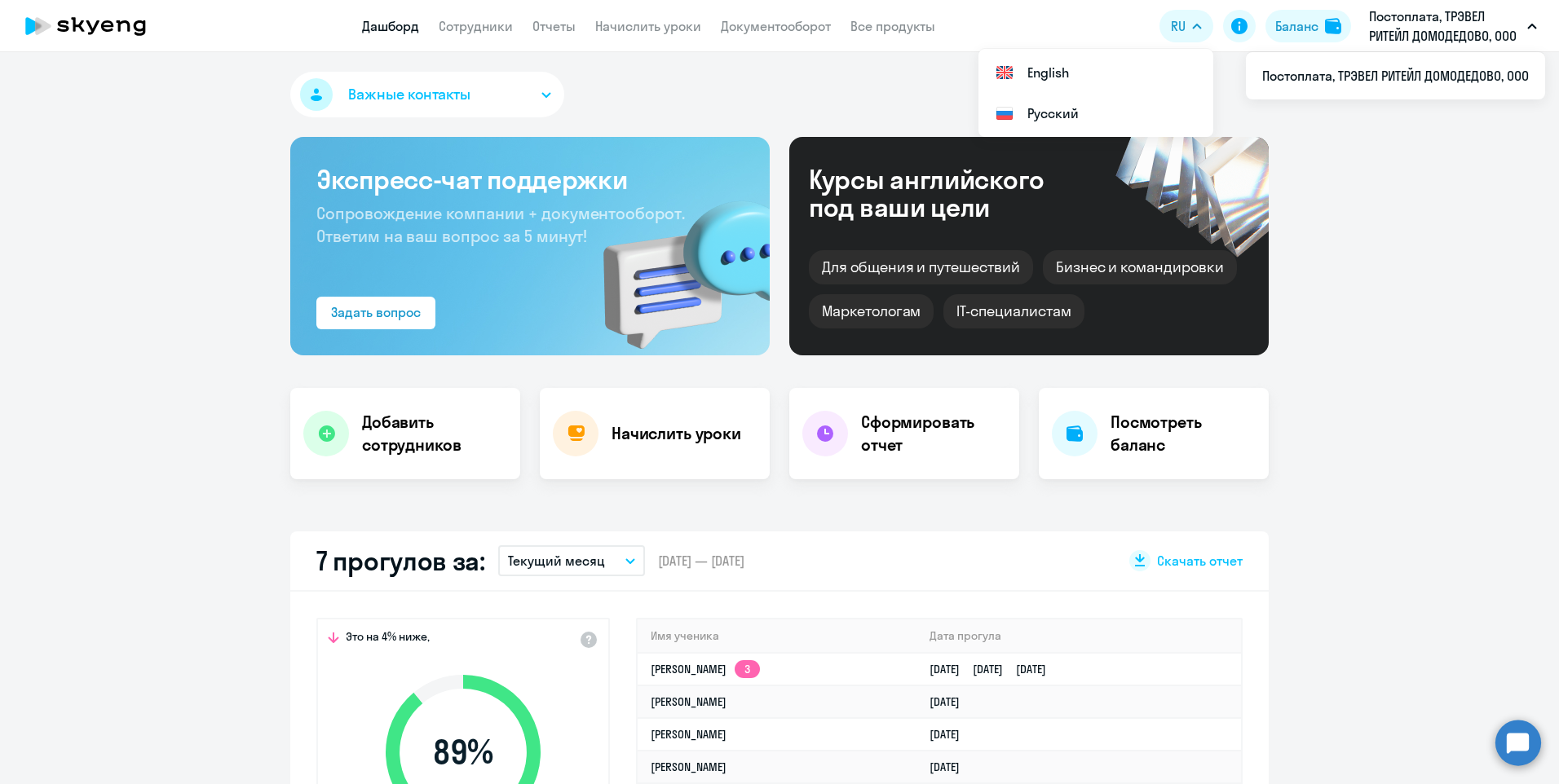
click at [1408, 22] on p "Постоплата, ТРЭВЕЛ РИТЕЙЛ ДОМОДЕДОВО, ООО" at bounding box center [1445, 25] width 151 height 39
